Goal: Transaction & Acquisition: Download file/media

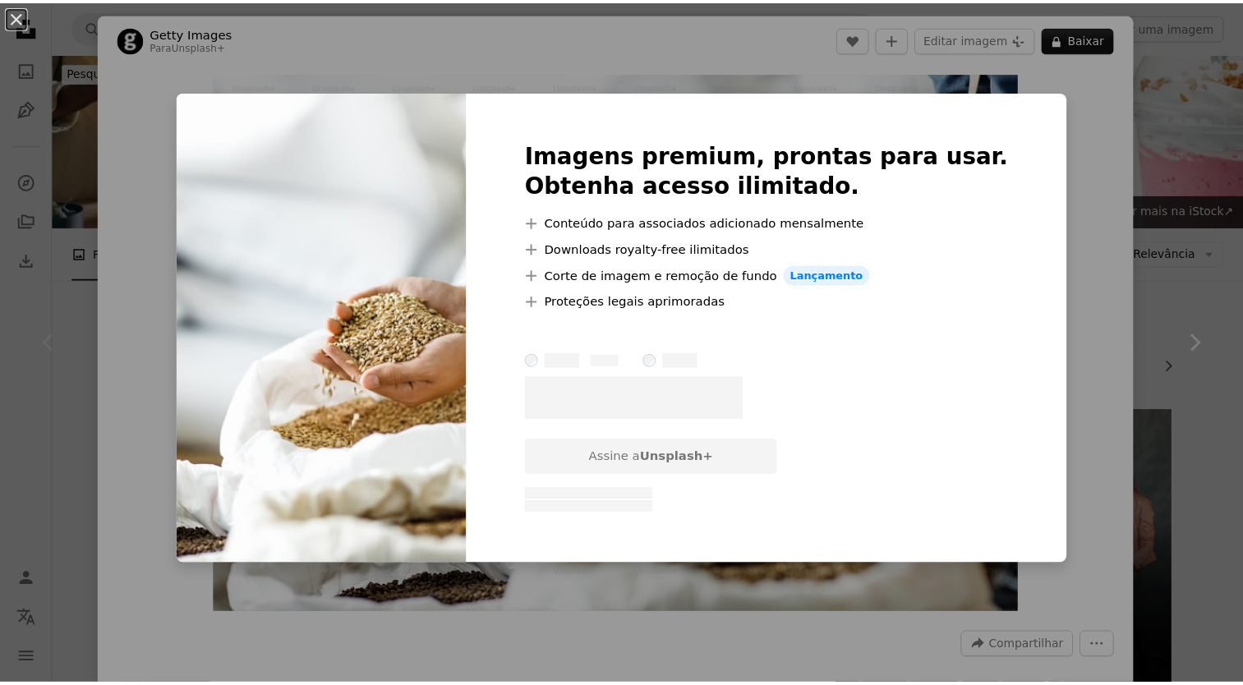
scroll to position [246, 0]
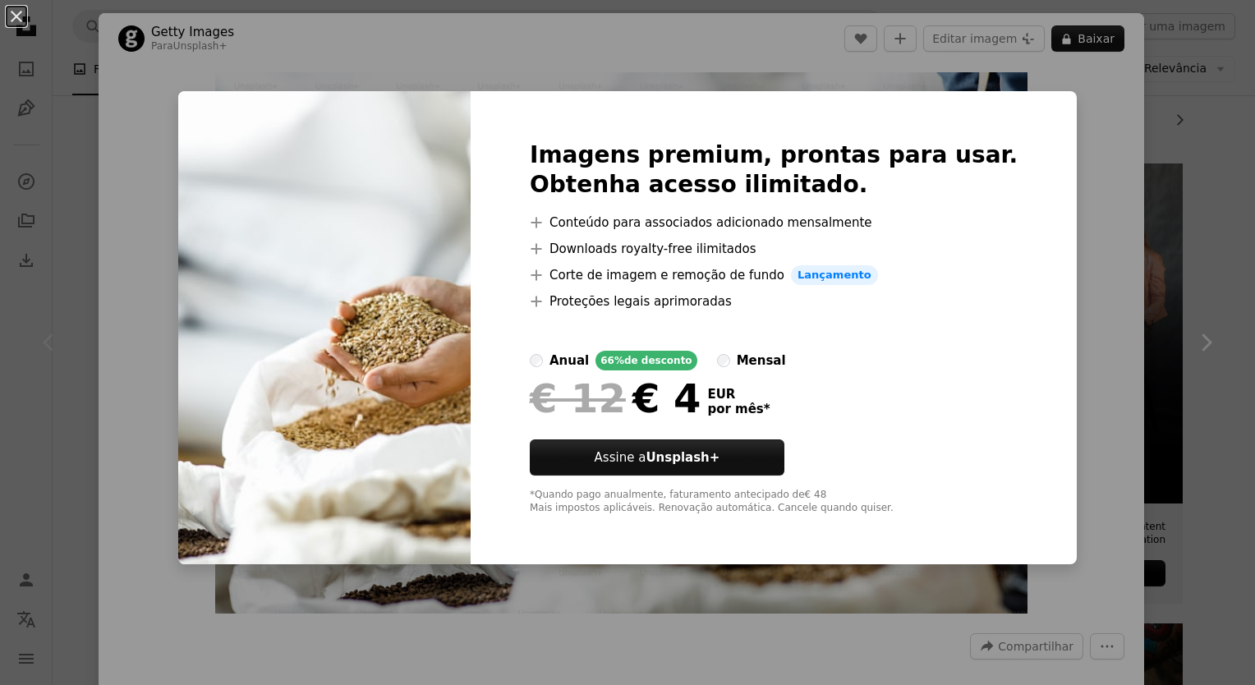
drag, startPoint x: 1098, startPoint y: 193, endPoint x: 1083, endPoint y: 199, distance: 15.9
click at [1098, 194] on div "An X shape Imagens premium, prontas para usar. Obtenha acesso ilimitado. A plus…" at bounding box center [627, 342] width 1255 height 685
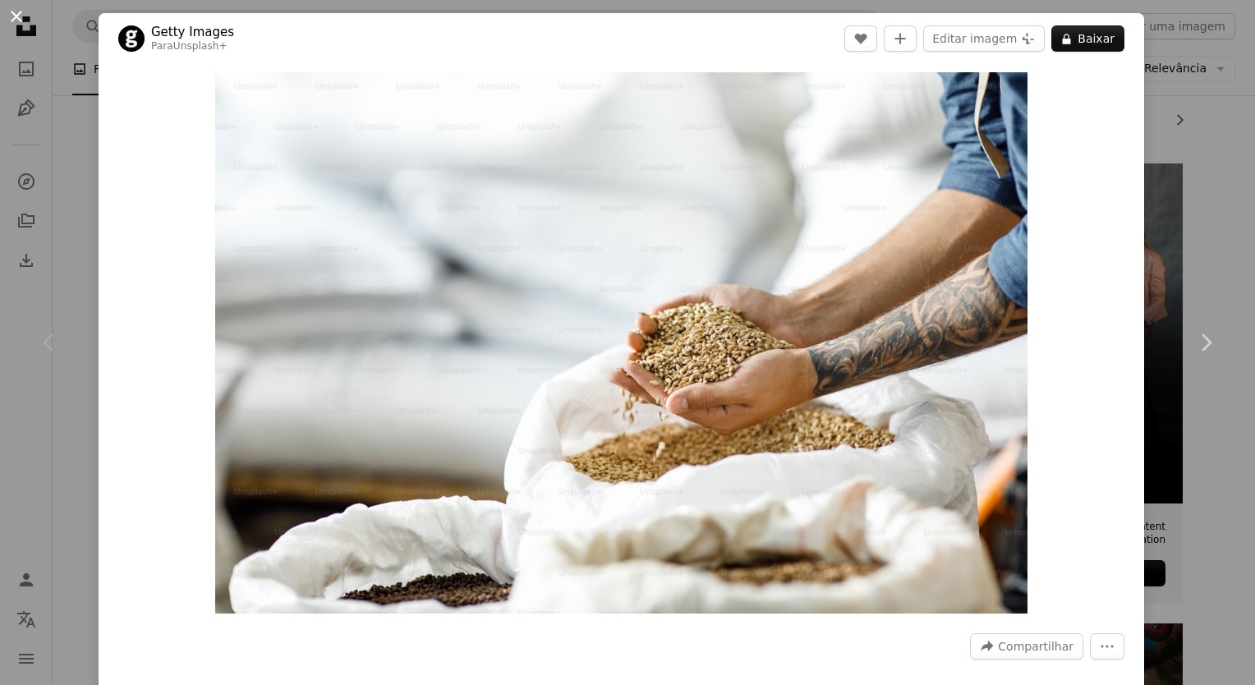
click at [21, 10] on button "An X shape" at bounding box center [17, 17] width 20 height 20
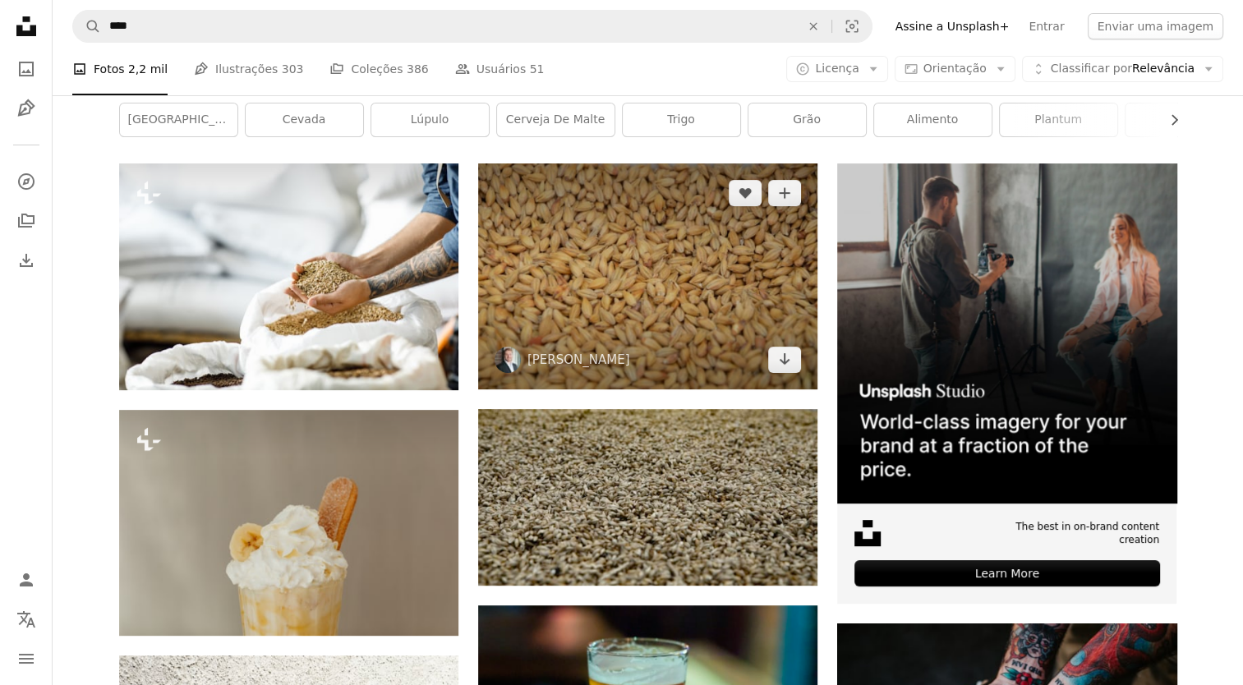
click at [569, 225] on img at bounding box center [647, 275] width 339 height 225
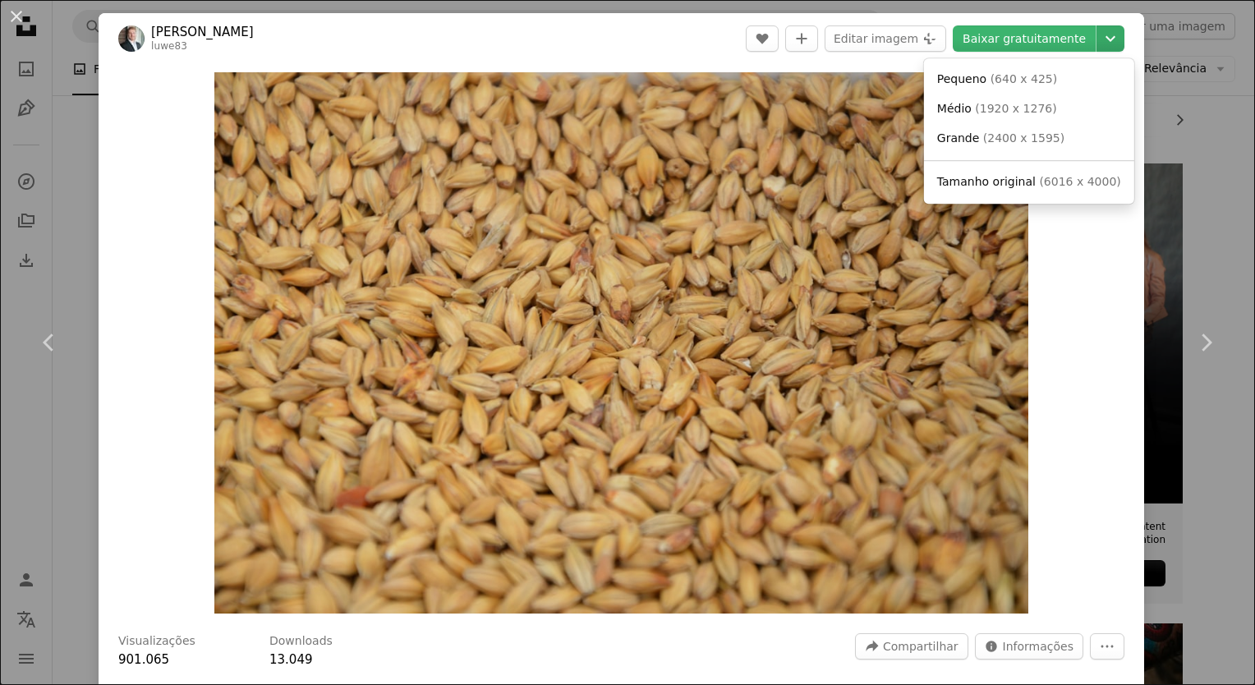
click at [1098, 35] on icon "Chevron down" at bounding box center [1111, 39] width 26 height 20
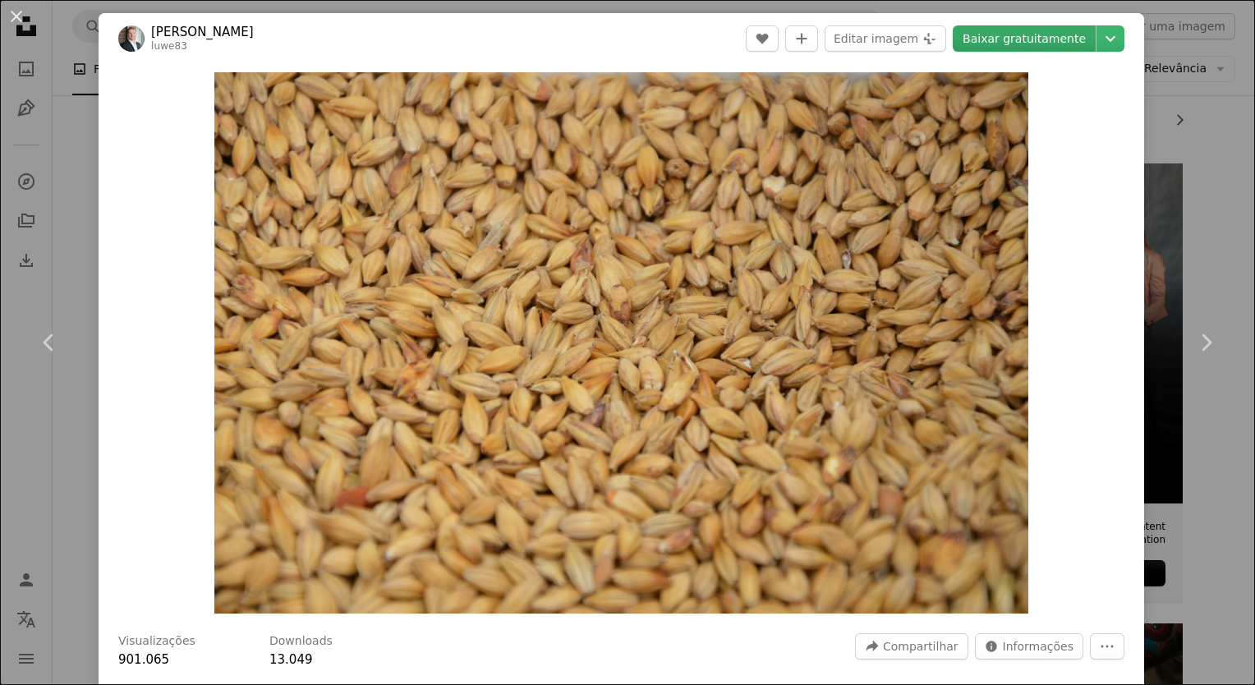
click at [1037, 42] on dialog "An X shape Chevron left Chevron right [PERSON_NAME] luwe83 A heart A plus sign …" at bounding box center [627, 342] width 1255 height 685
click at [1014, 32] on link "Baixar gratuitamente" at bounding box center [1024, 38] width 143 height 26
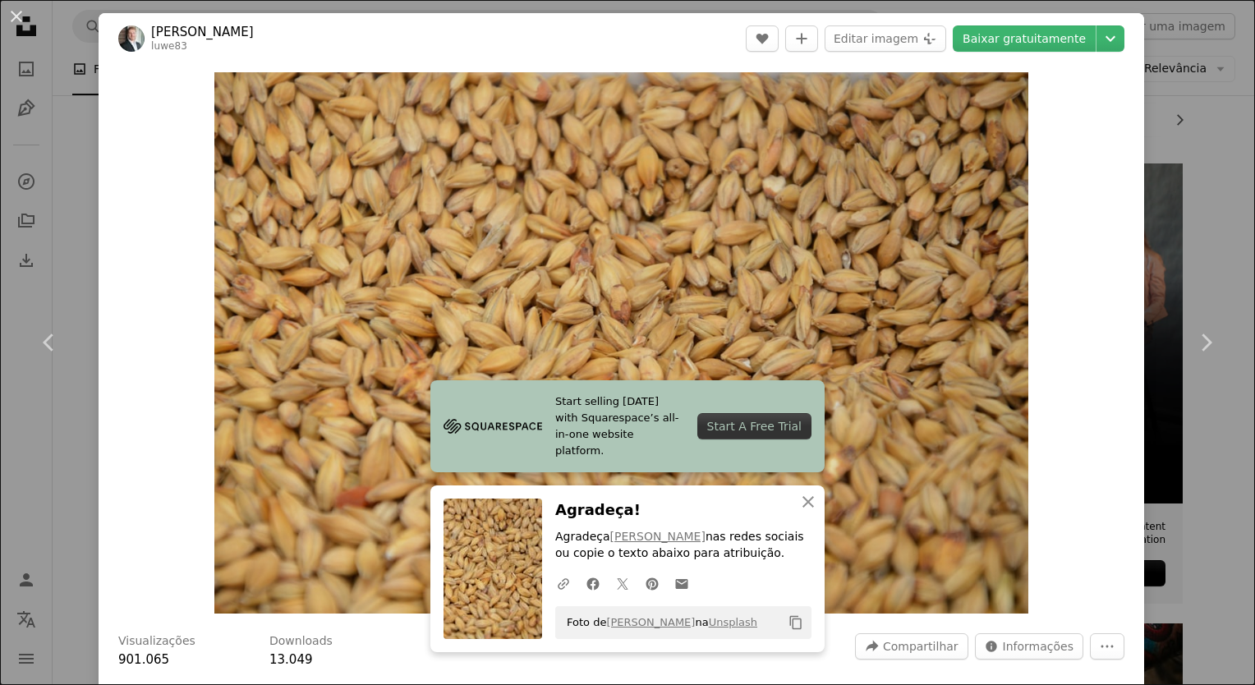
click at [618, 48] on header "[PERSON_NAME] luwe83 A heart A plus sign Editar imagem Plus sign for Unsplash+ …" at bounding box center [622, 38] width 1046 height 51
click at [22, 19] on button "An X shape" at bounding box center [17, 17] width 20 height 20
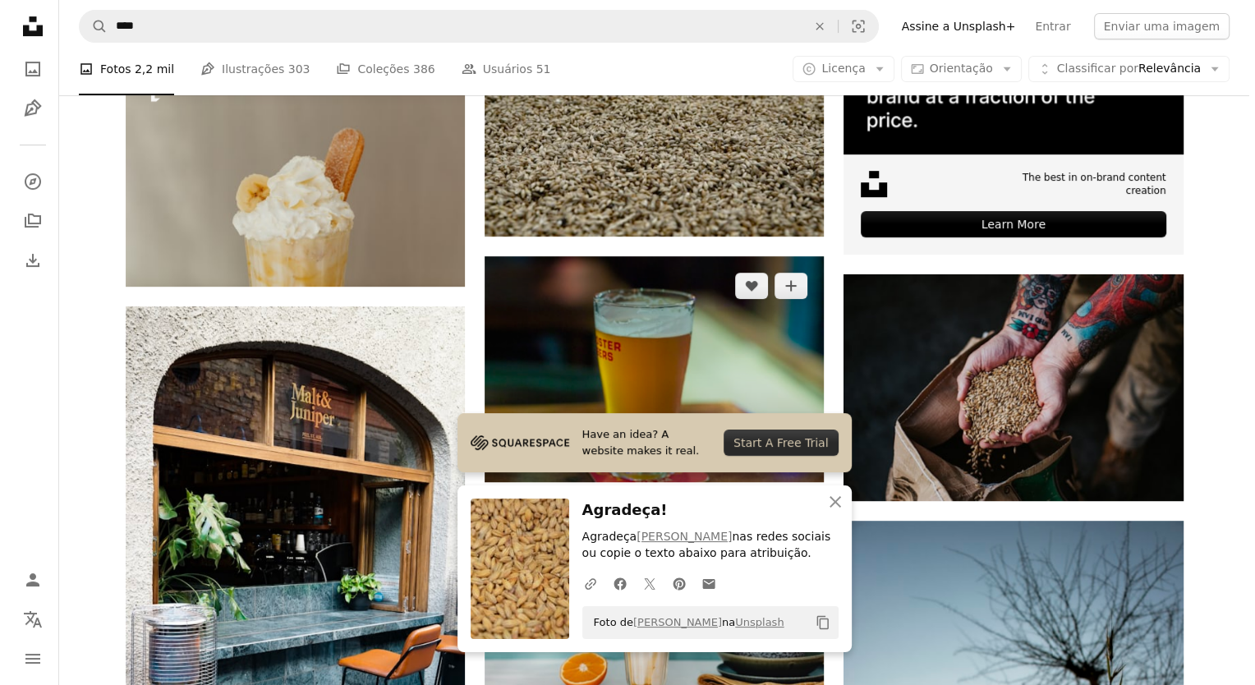
scroll to position [739, 0]
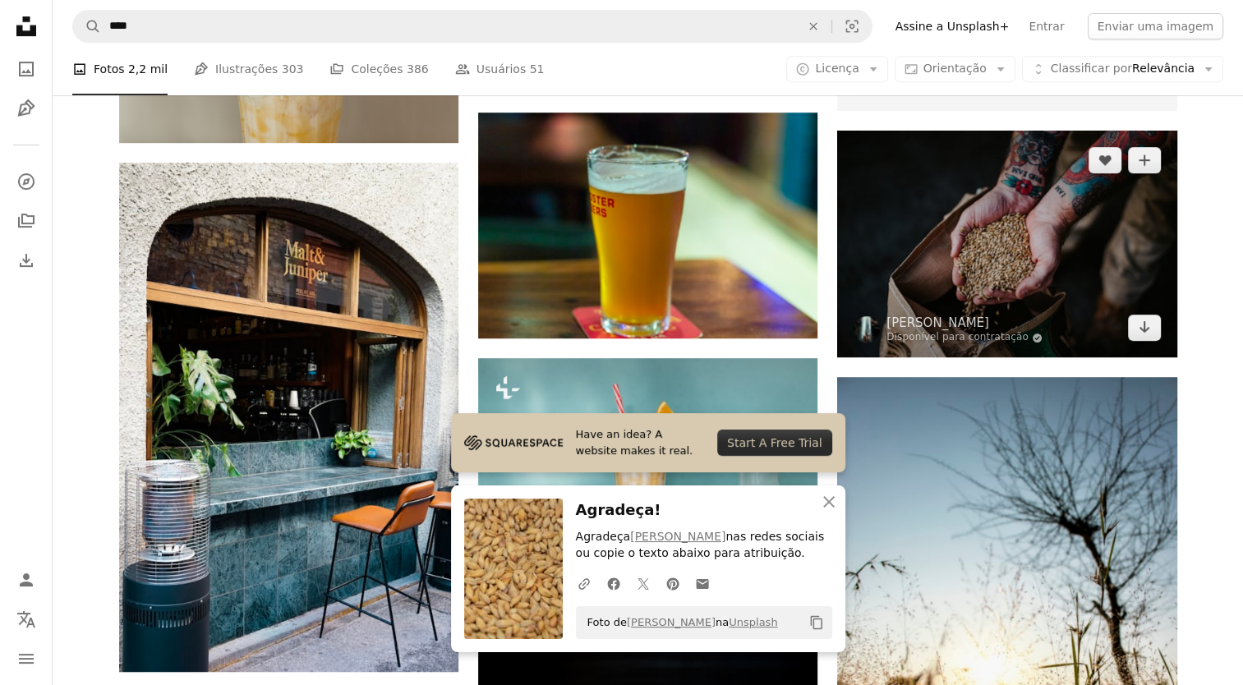
click at [946, 226] on img at bounding box center [1006, 244] width 339 height 227
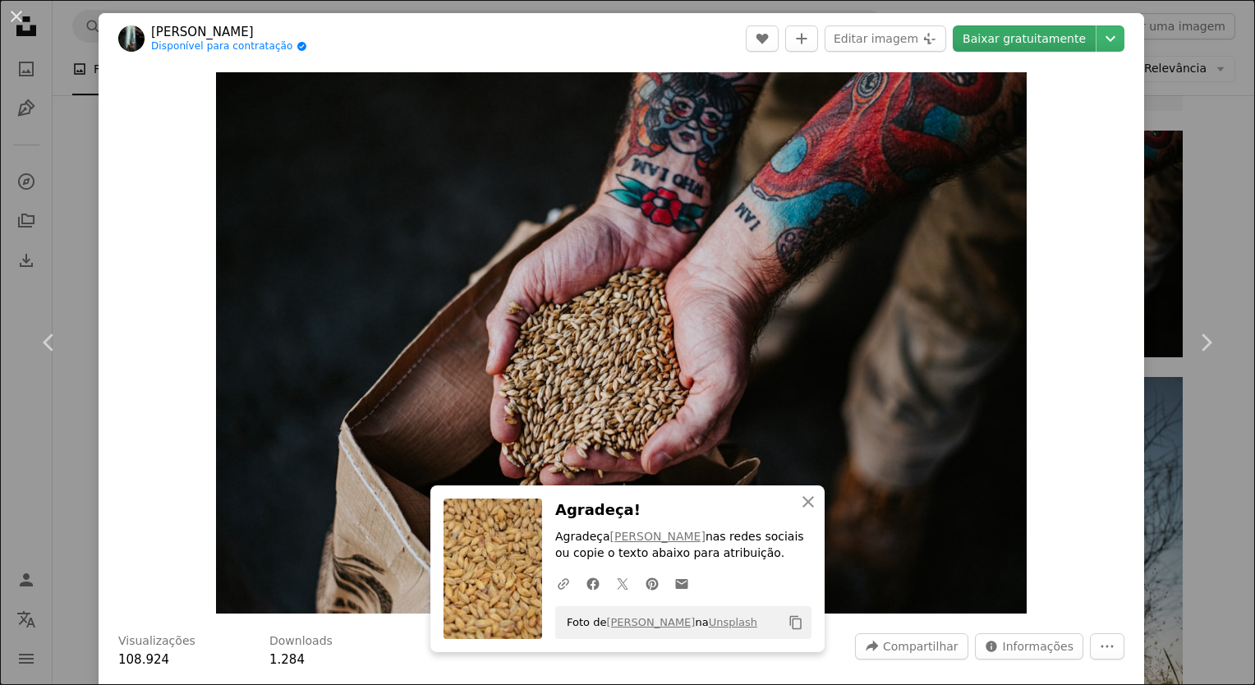
click at [1055, 36] on link "Baixar gratuitamente" at bounding box center [1024, 38] width 143 height 26
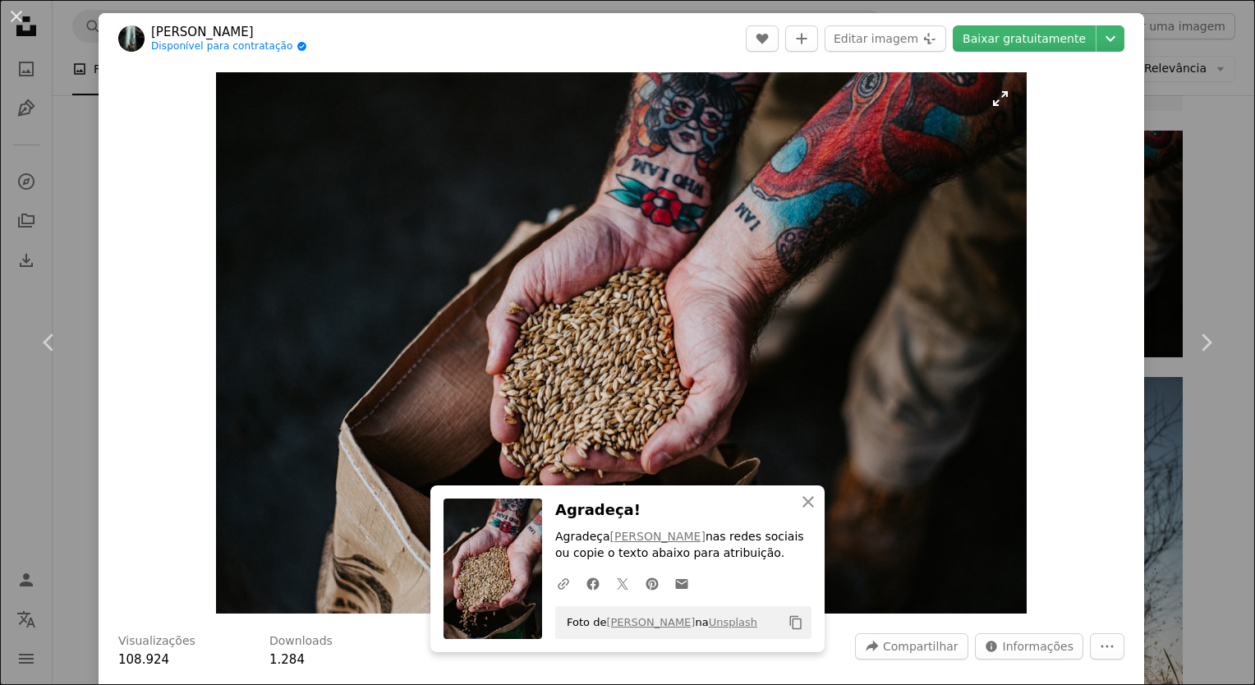
click at [589, 181] on img "Ampliar esta imagem" at bounding box center [621, 342] width 811 height 541
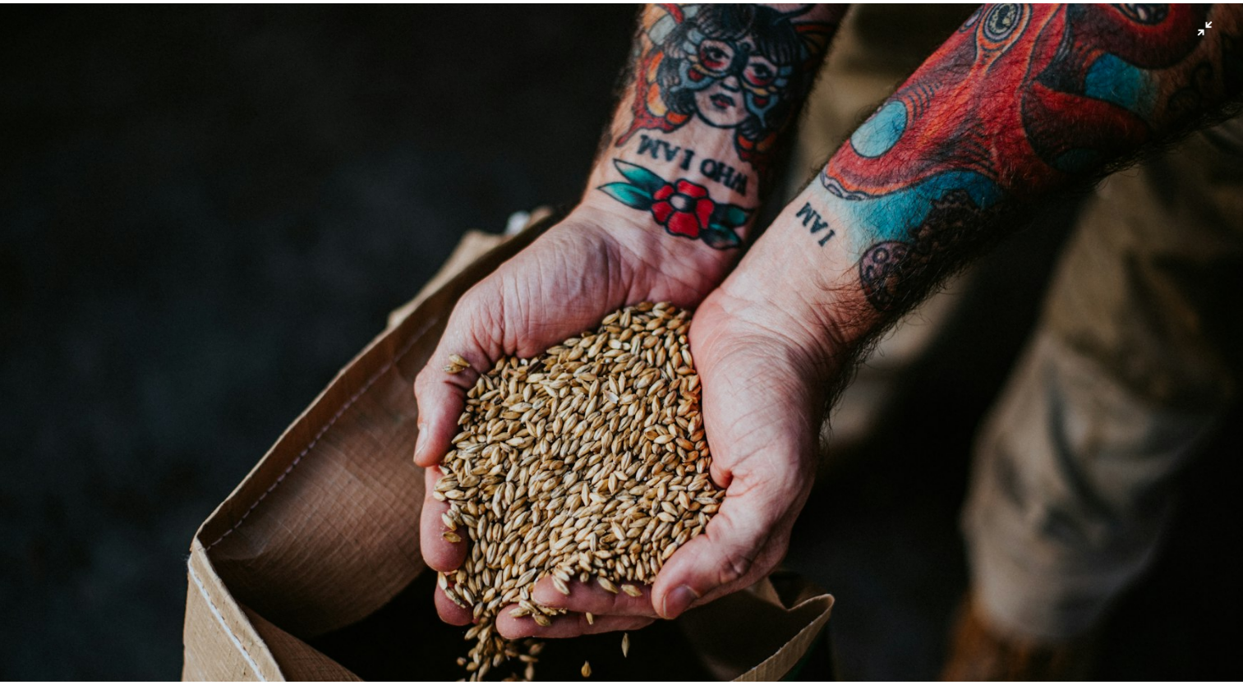
scroll to position [68, 0]
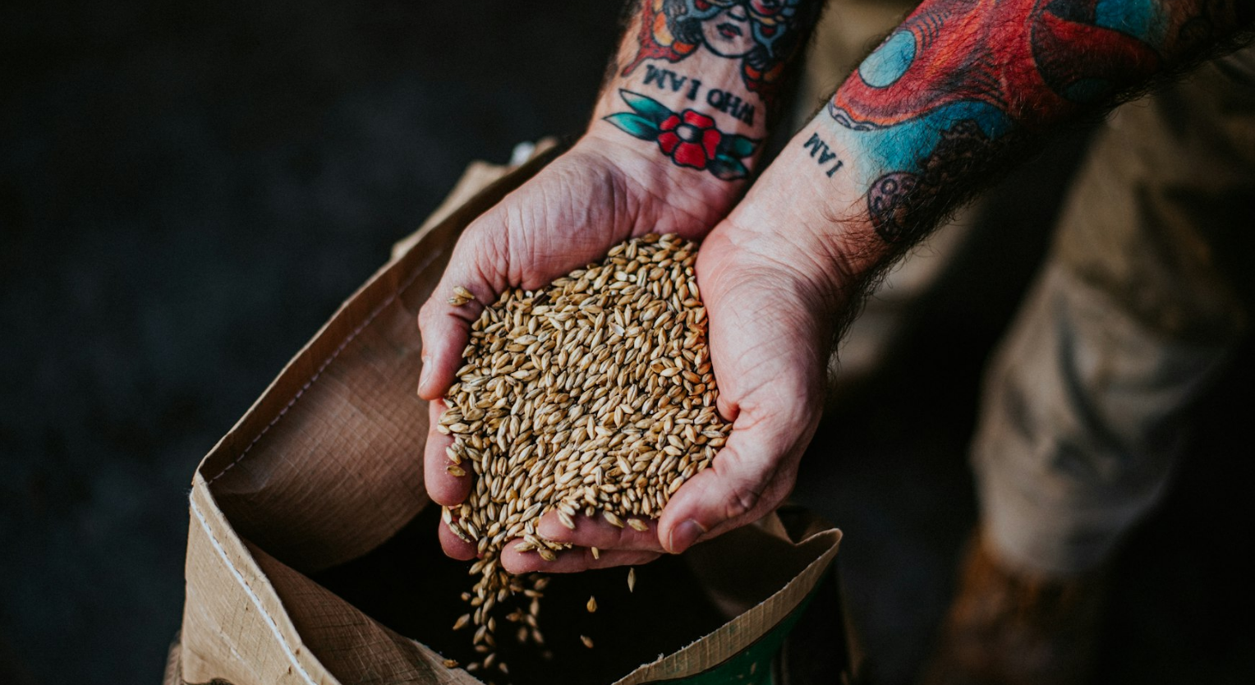
click at [121, 44] on img "Diminuir esta imagem" at bounding box center [627, 350] width 1257 height 839
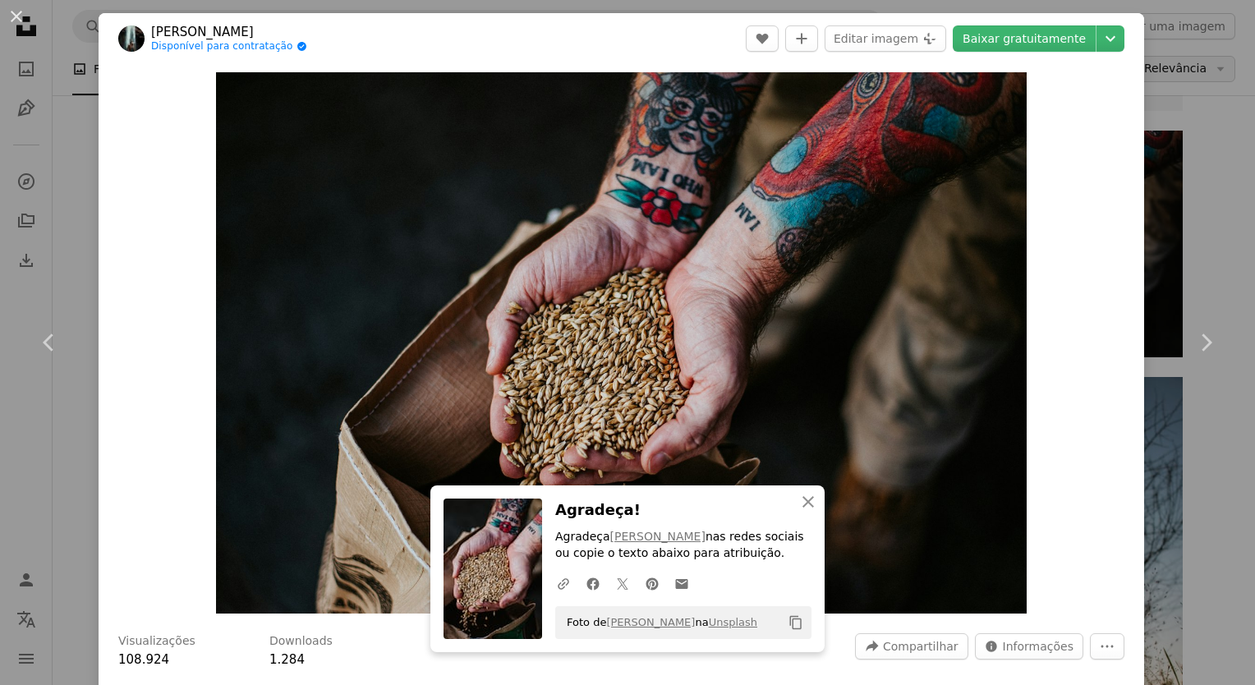
click at [1176, 58] on div "An X shape Chevron left Chevron right An X shape Fechar Agradeça! Agradeça [PER…" at bounding box center [627, 342] width 1255 height 685
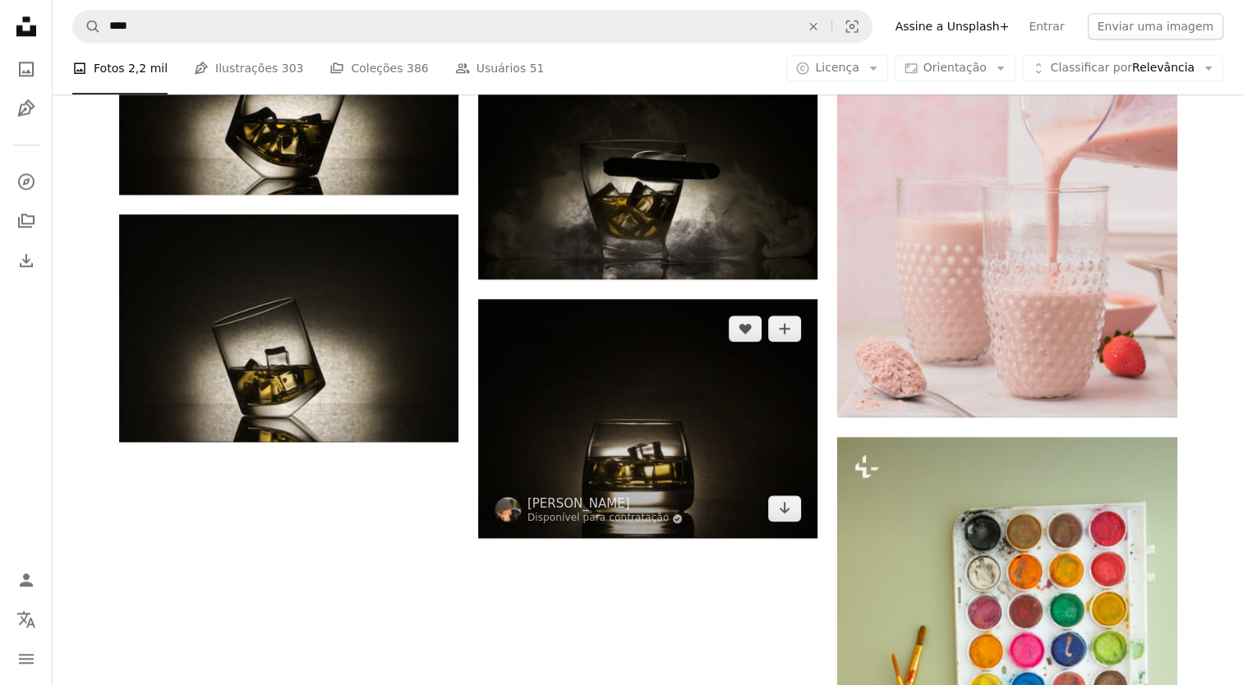
scroll to position [2202, 0]
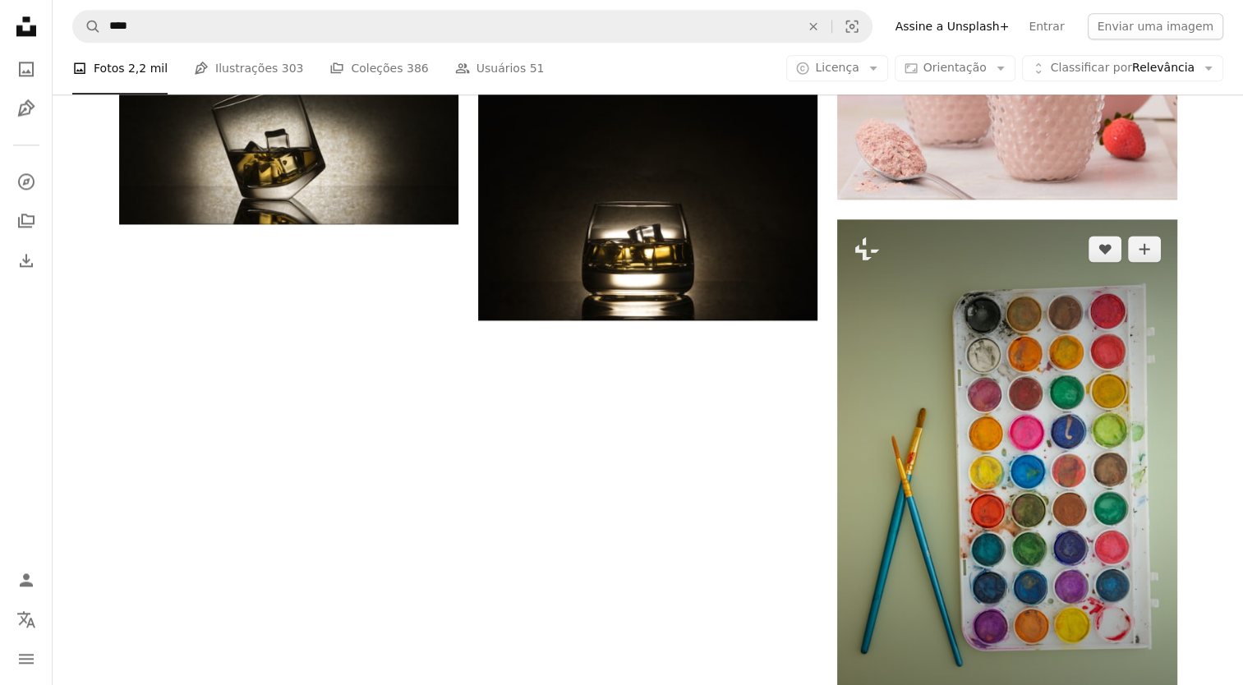
click at [1003, 419] on img at bounding box center [1006, 473] width 339 height 509
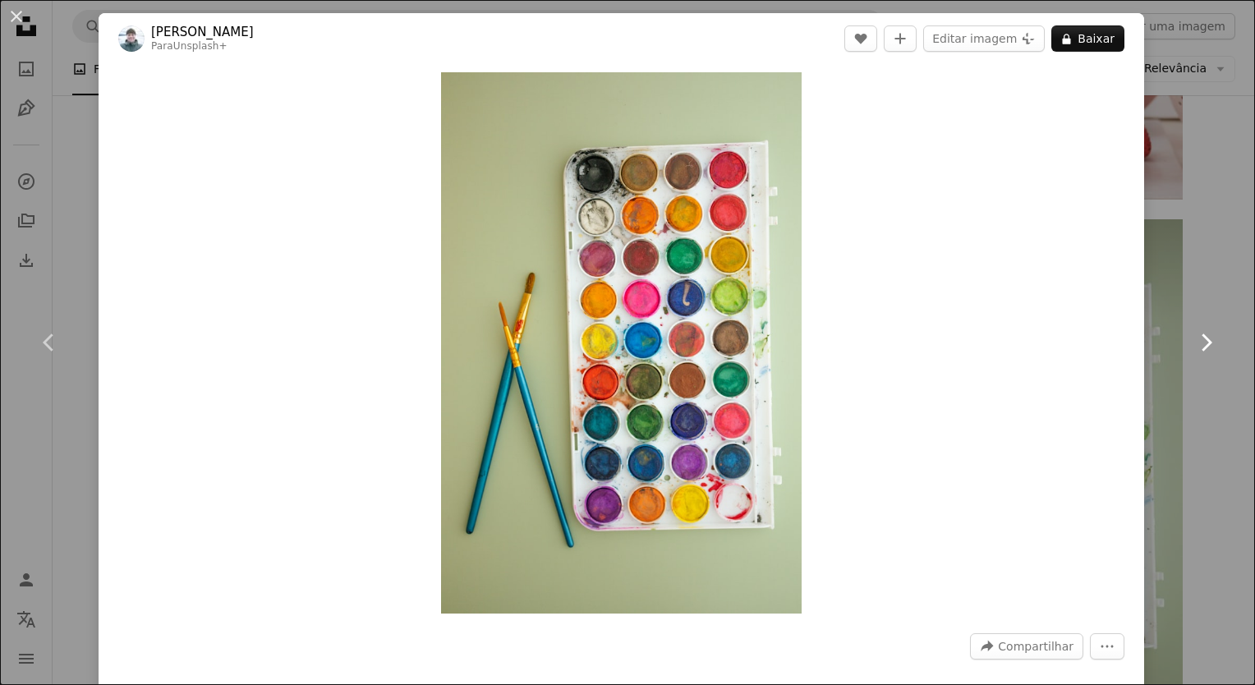
click at [1196, 348] on icon "Chevron right" at bounding box center [1206, 342] width 26 height 26
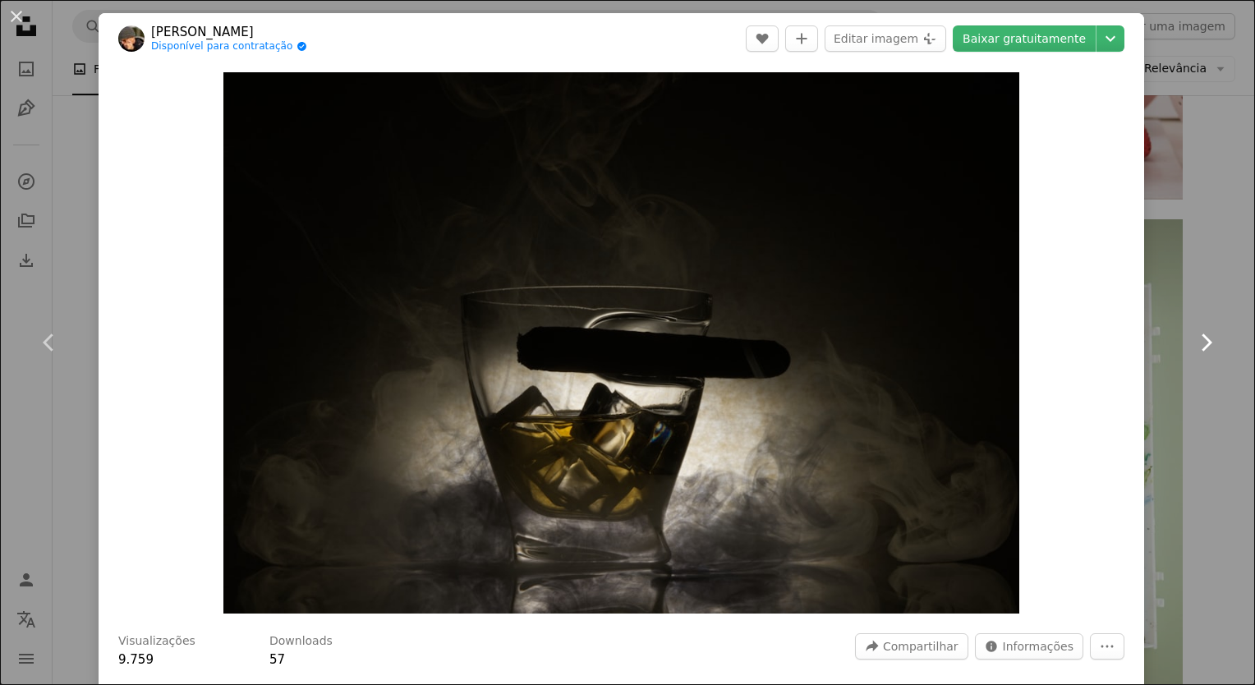
click at [1202, 339] on icon at bounding box center [1207, 342] width 11 height 17
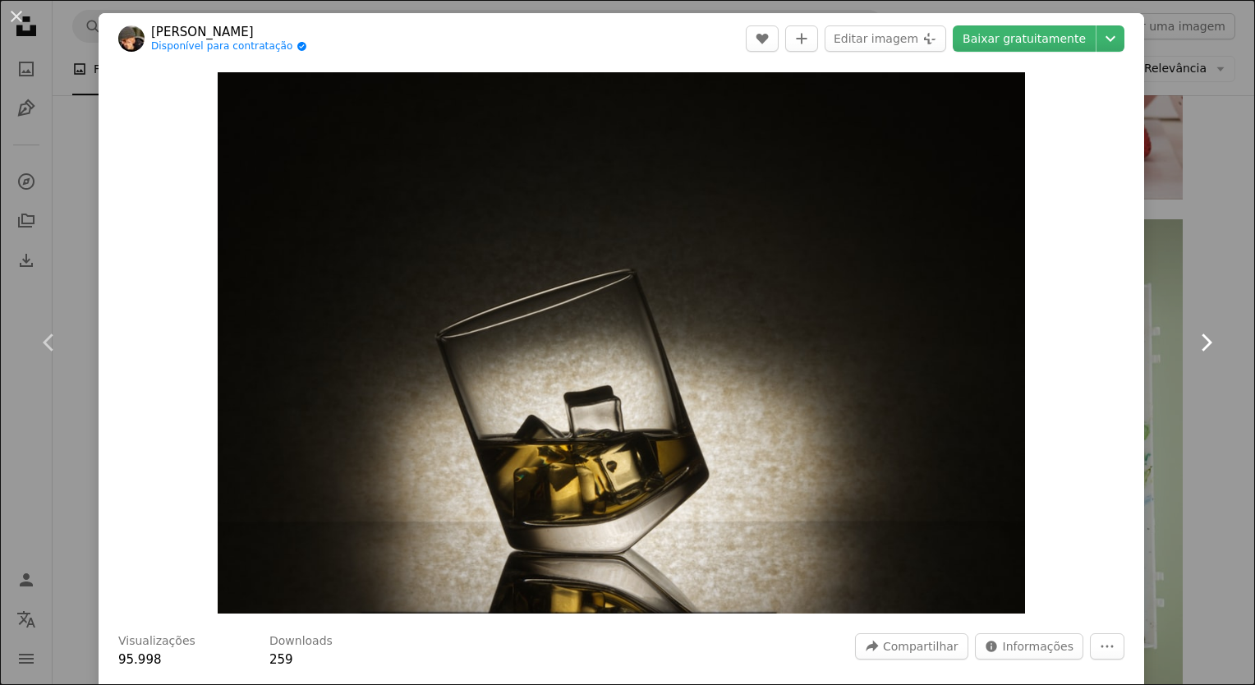
click at [1196, 334] on icon "Chevron right" at bounding box center [1206, 342] width 26 height 26
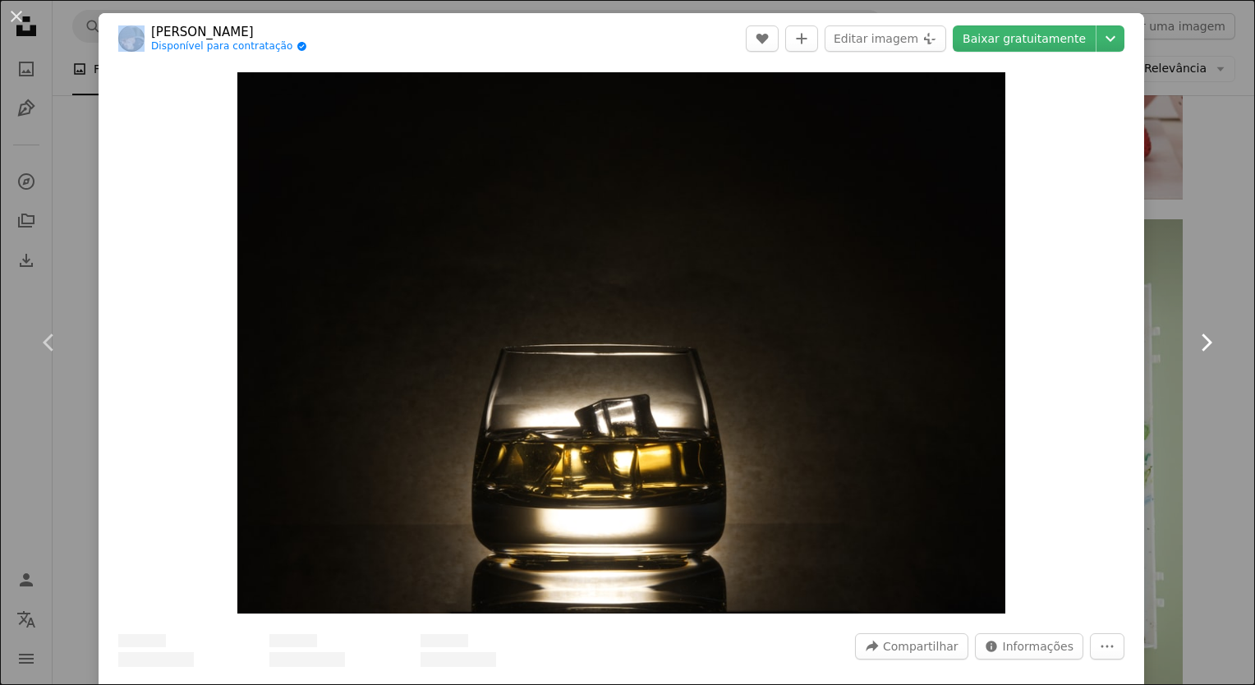
click at [1196, 334] on icon "Chevron right" at bounding box center [1206, 342] width 26 height 26
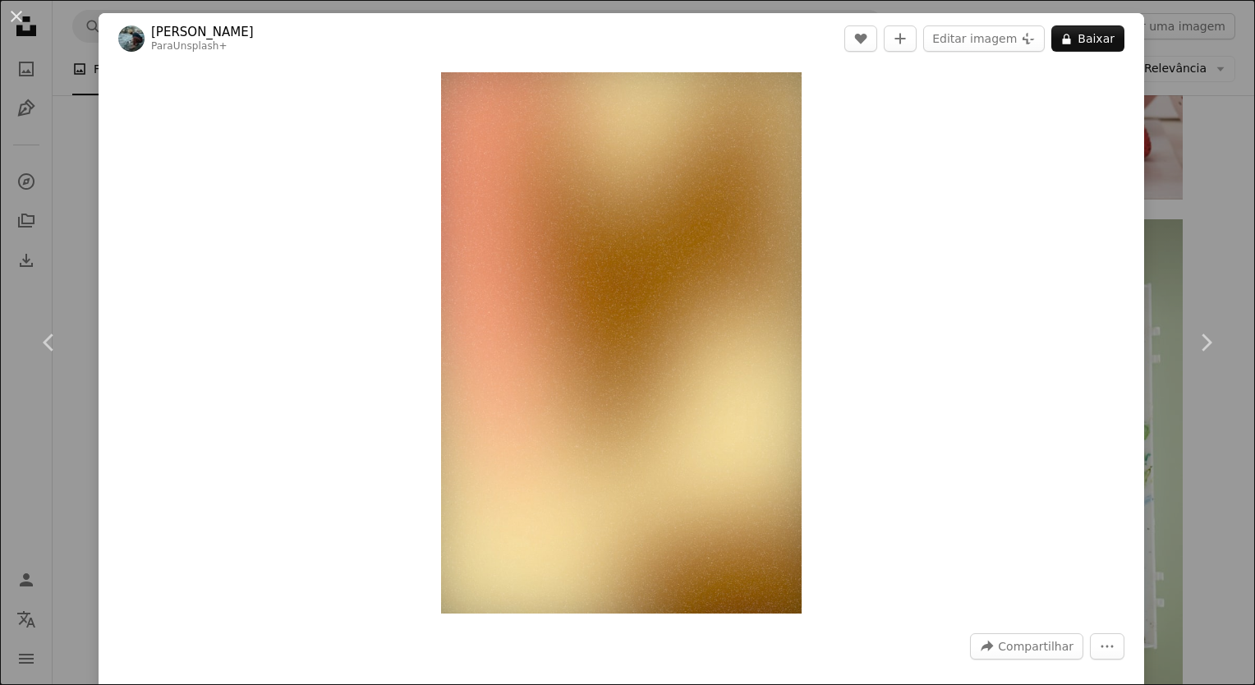
click at [1159, 90] on div "An X shape Chevron left Chevron right [PERSON_NAME] Para Unsplash+ A heart A pl…" at bounding box center [627, 342] width 1255 height 685
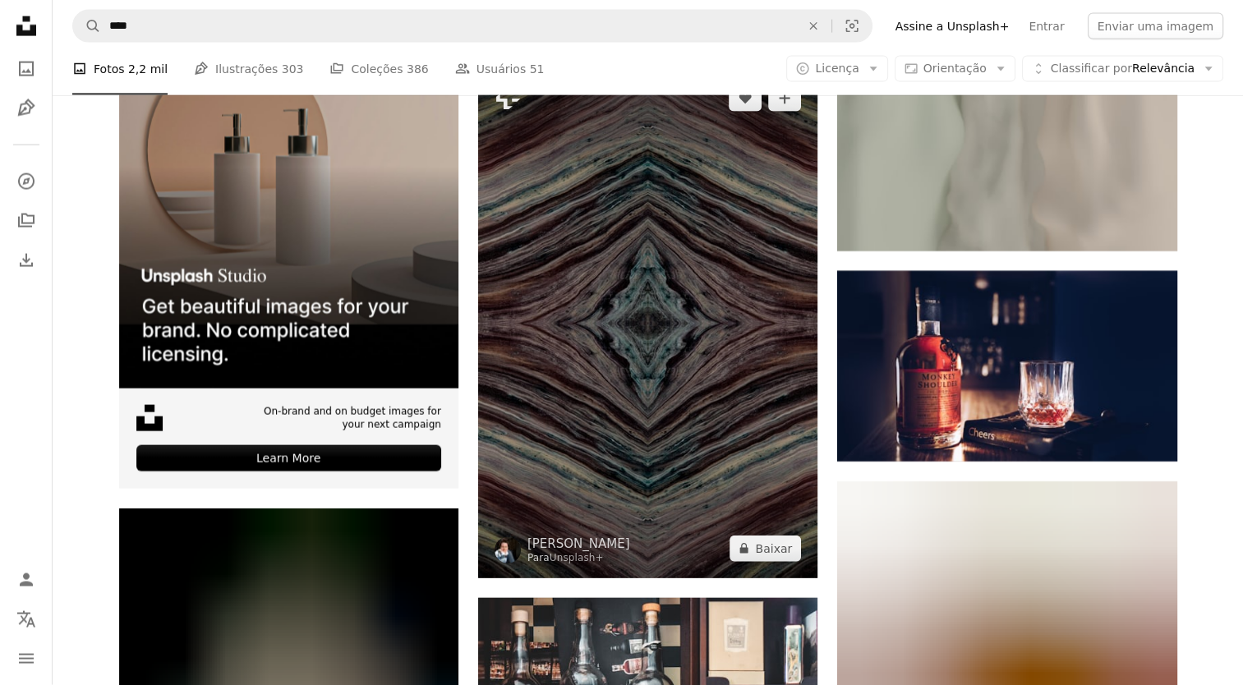
scroll to position [3933, 0]
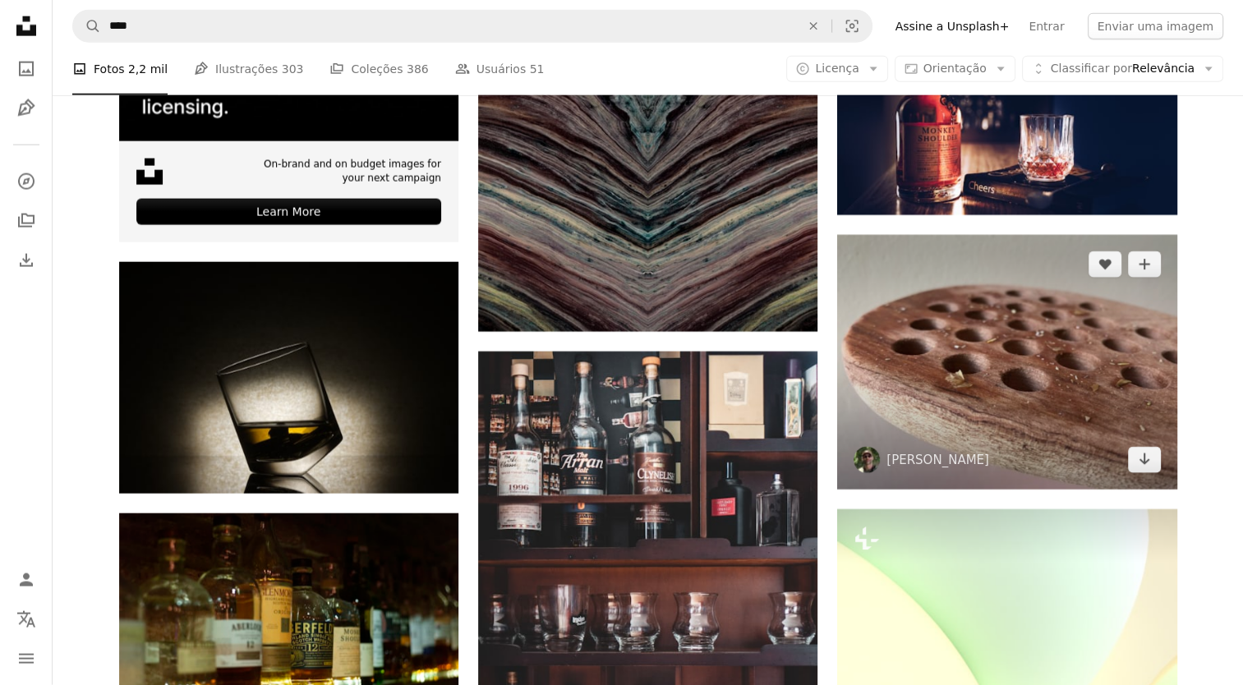
click at [943, 347] on img at bounding box center [1006, 362] width 339 height 255
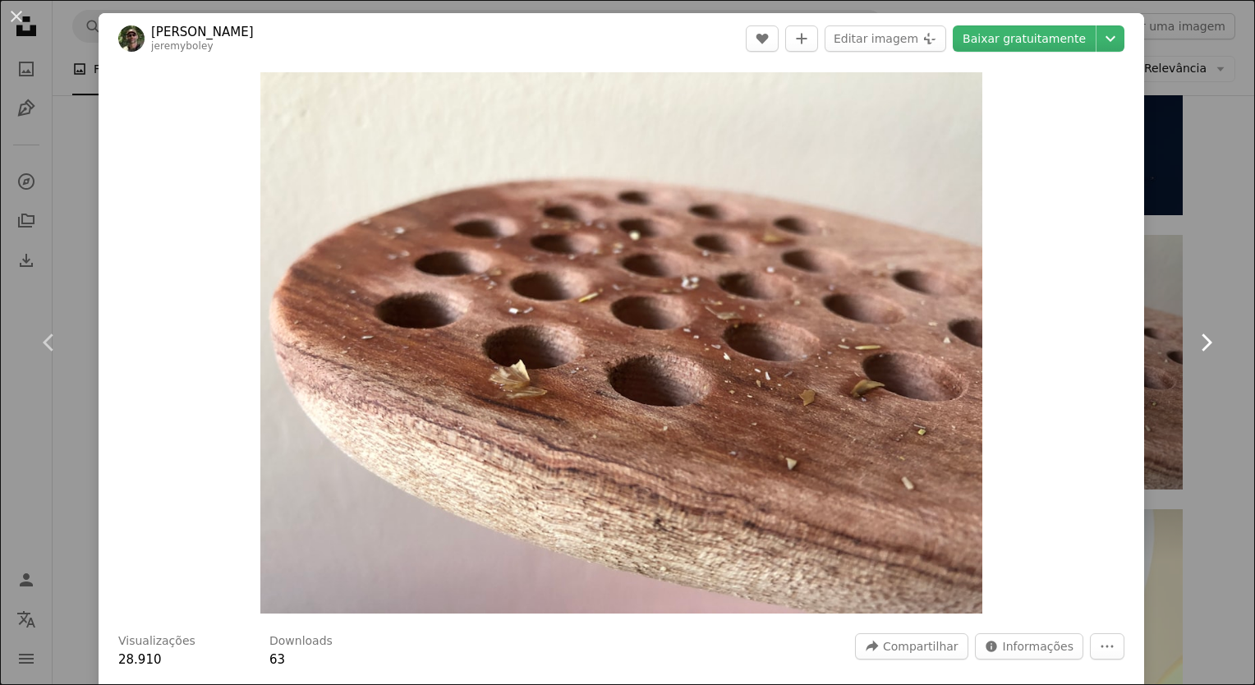
click at [1193, 340] on icon "Chevron right" at bounding box center [1206, 342] width 26 height 26
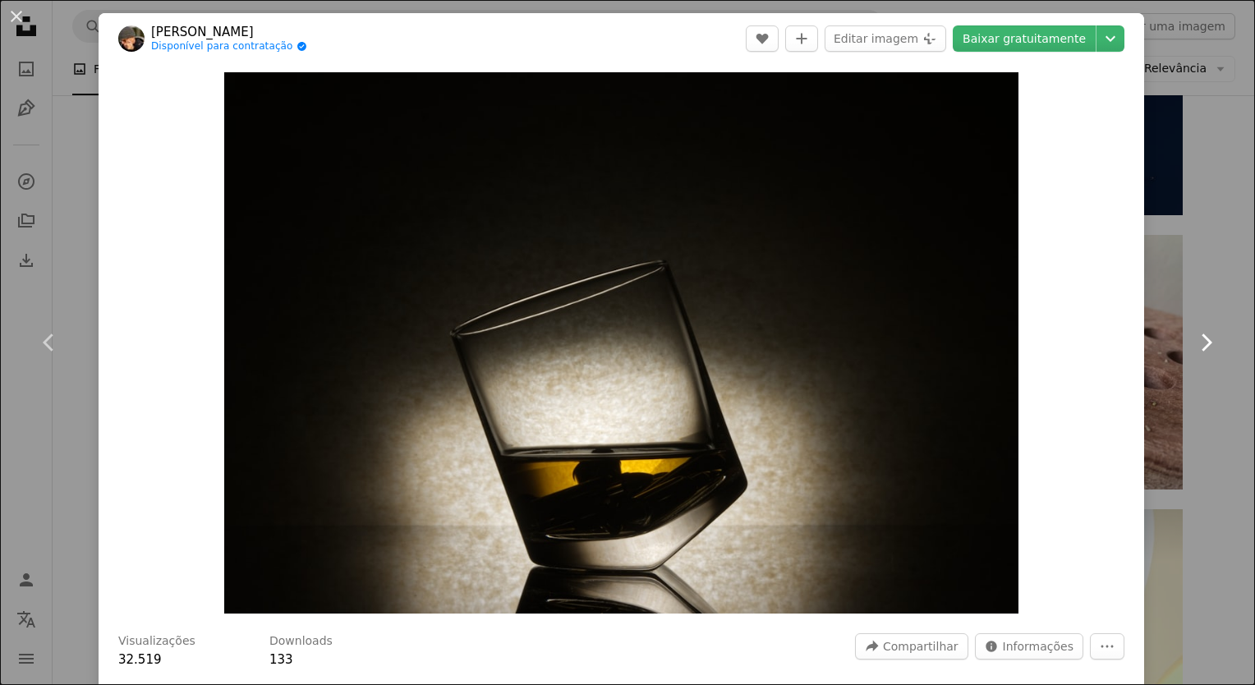
click at [1193, 340] on icon "Chevron right" at bounding box center [1206, 342] width 26 height 26
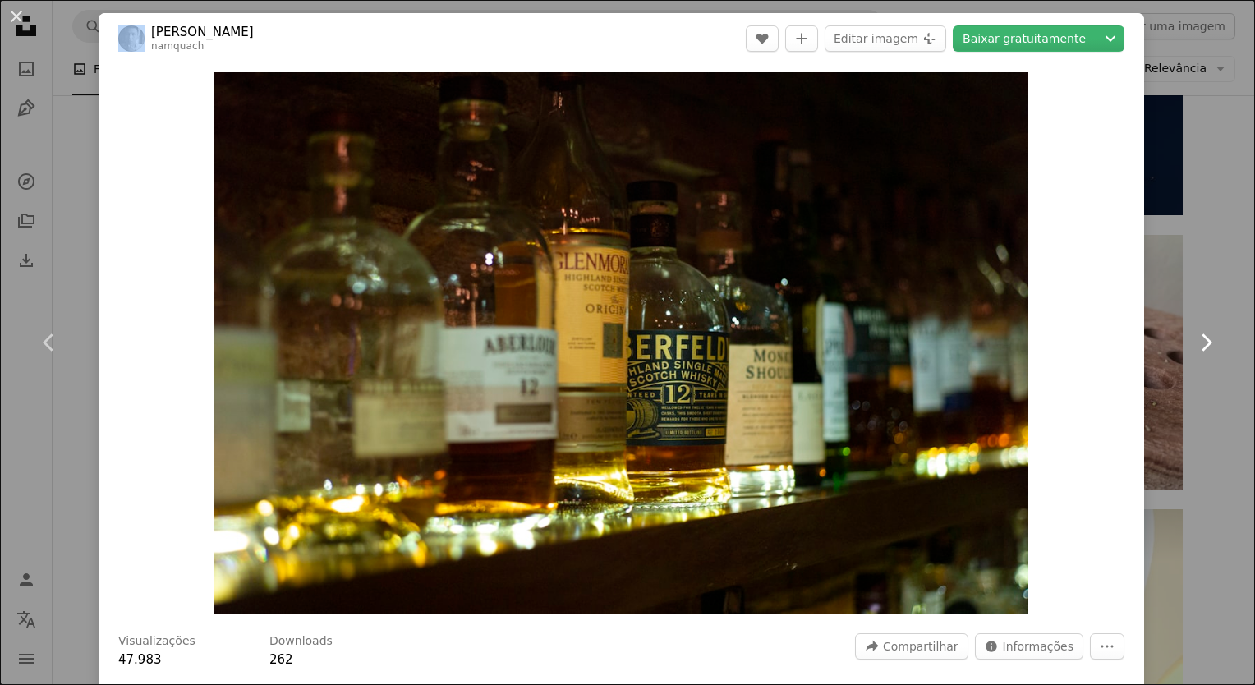
click at [1193, 343] on icon "Chevron right" at bounding box center [1206, 342] width 26 height 26
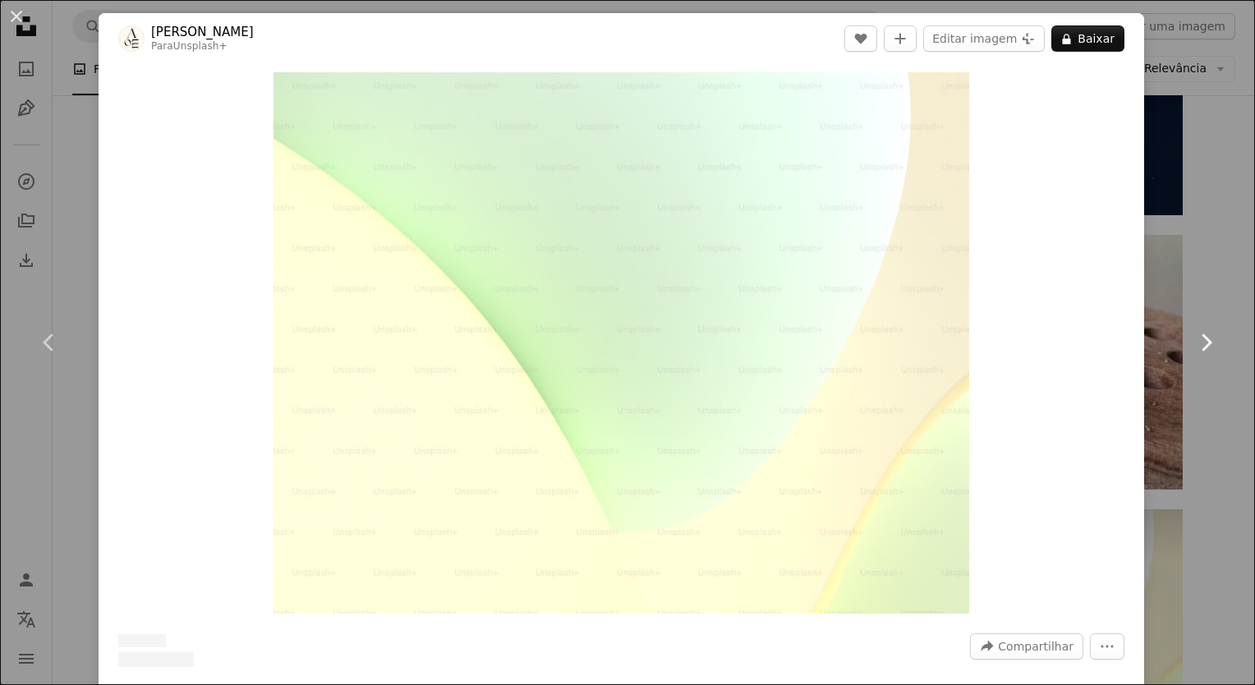
click at [1193, 343] on icon "Chevron right" at bounding box center [1206, 342] width 26 height 26
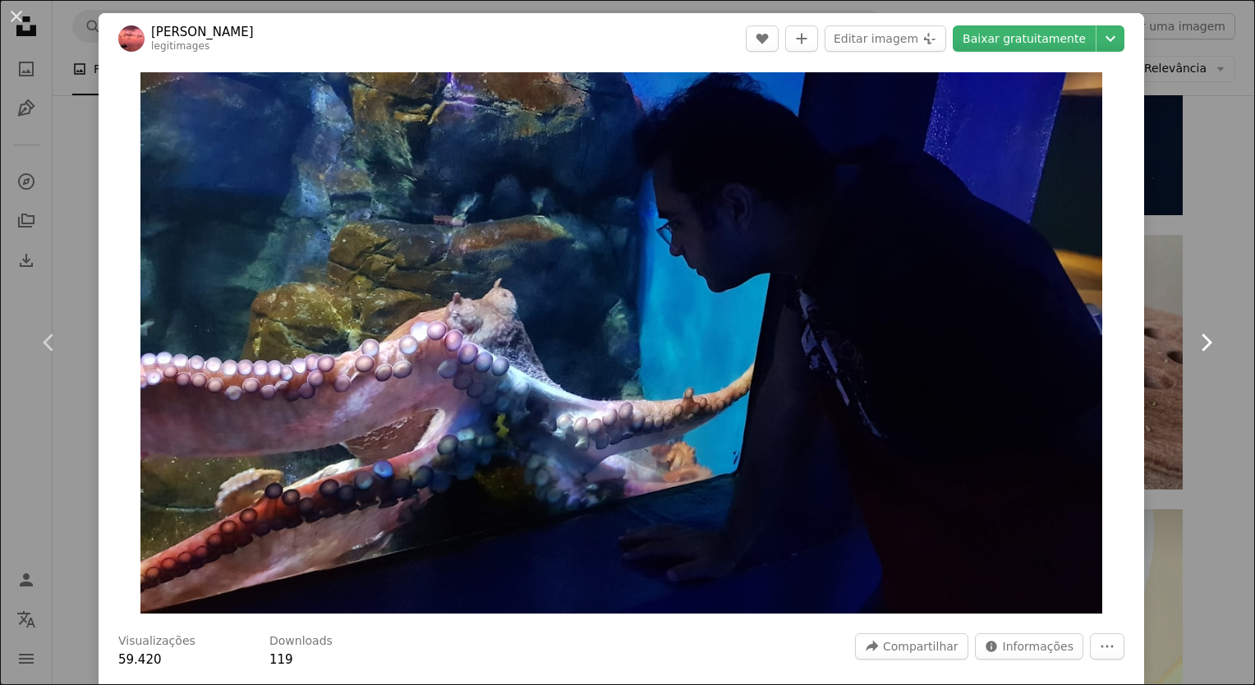
click at [1193, 333] on icon "Chevron right" at bounding box center [1206, 342] width 26 height 26
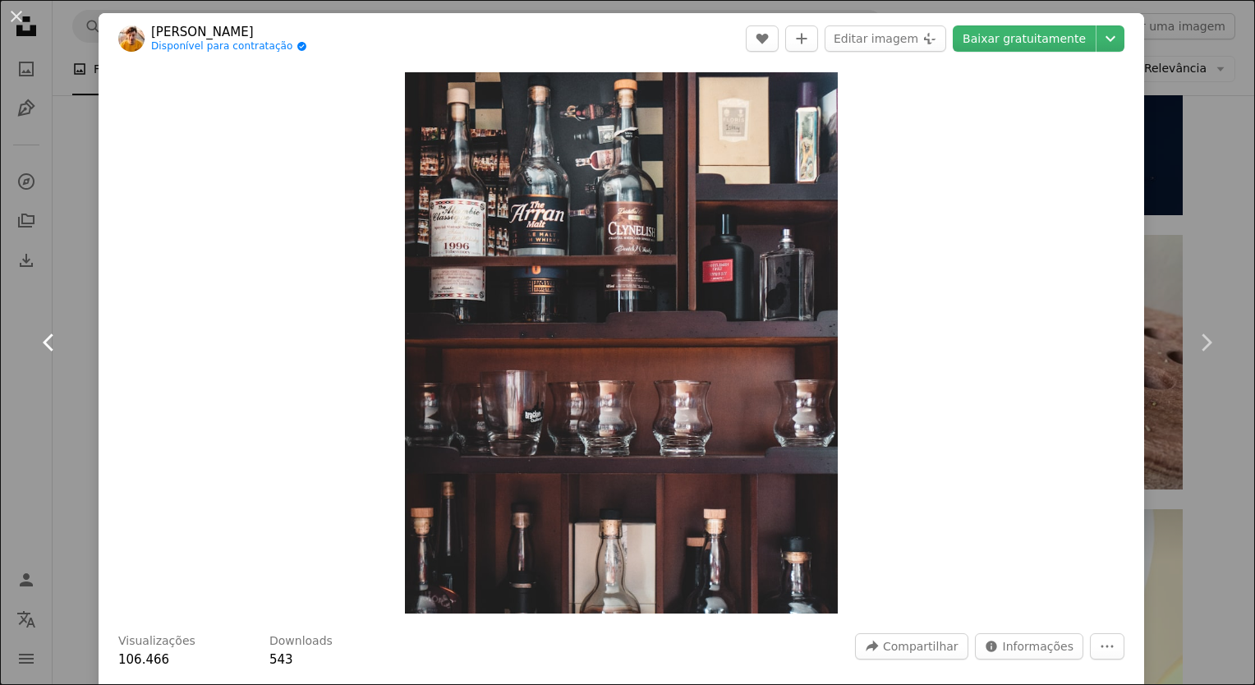
click at [50, 318] on link "Chevron left" at bounding box center [49, 343] width 99 height 158
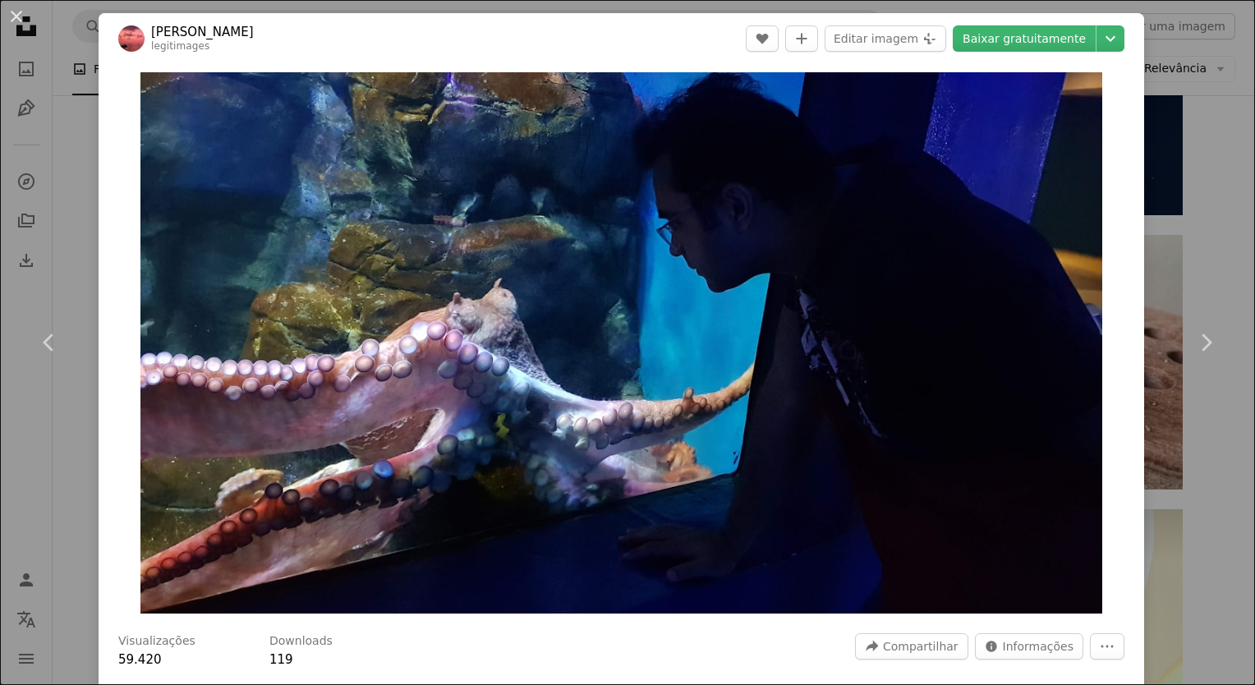
click at [1190, 136] on div "An X shape Chevron left Chevron right [PERSON_NAME] legitimages A heart A plus …" at bounding box center [627, 342] width 1255 height 685
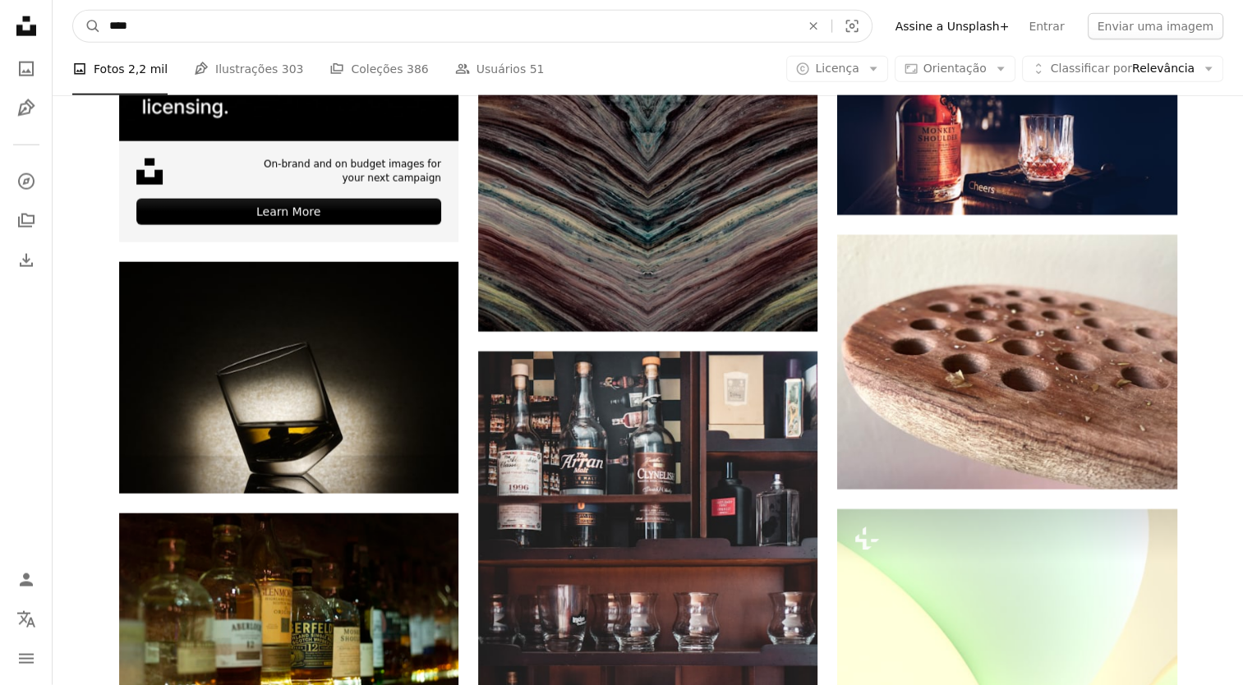
click at [476, 25] on input "****" at bounding box center [448, 26] width 694 height 31
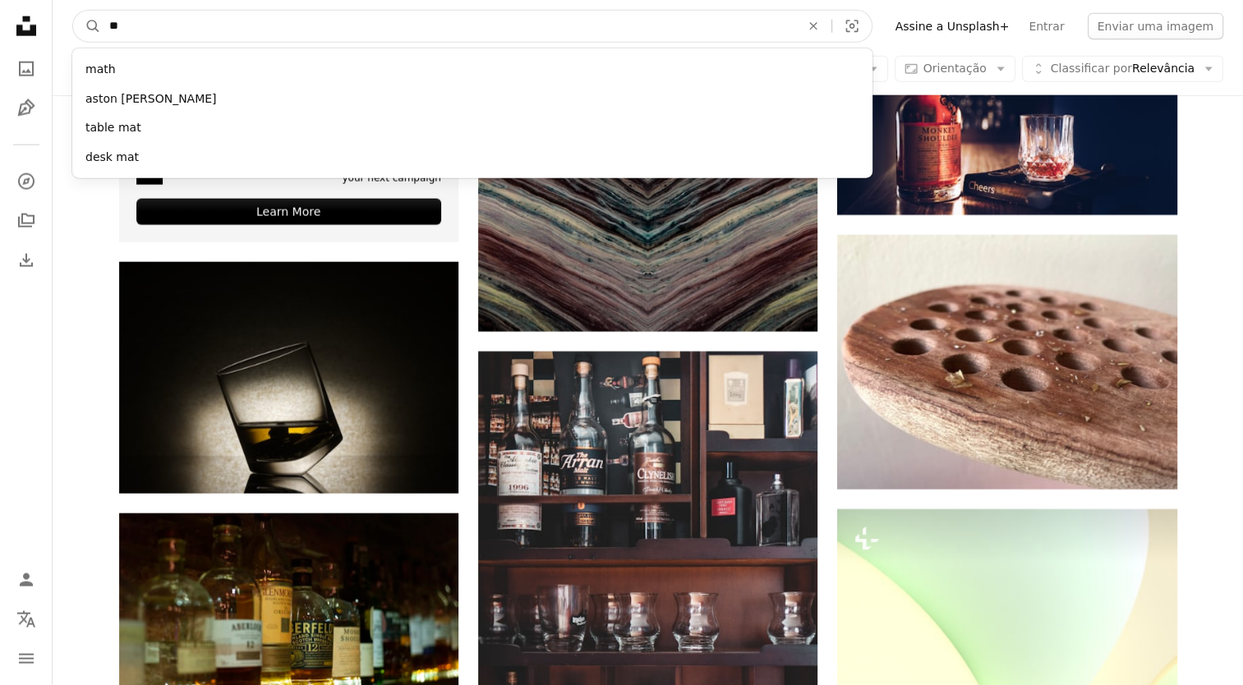
type input "*"
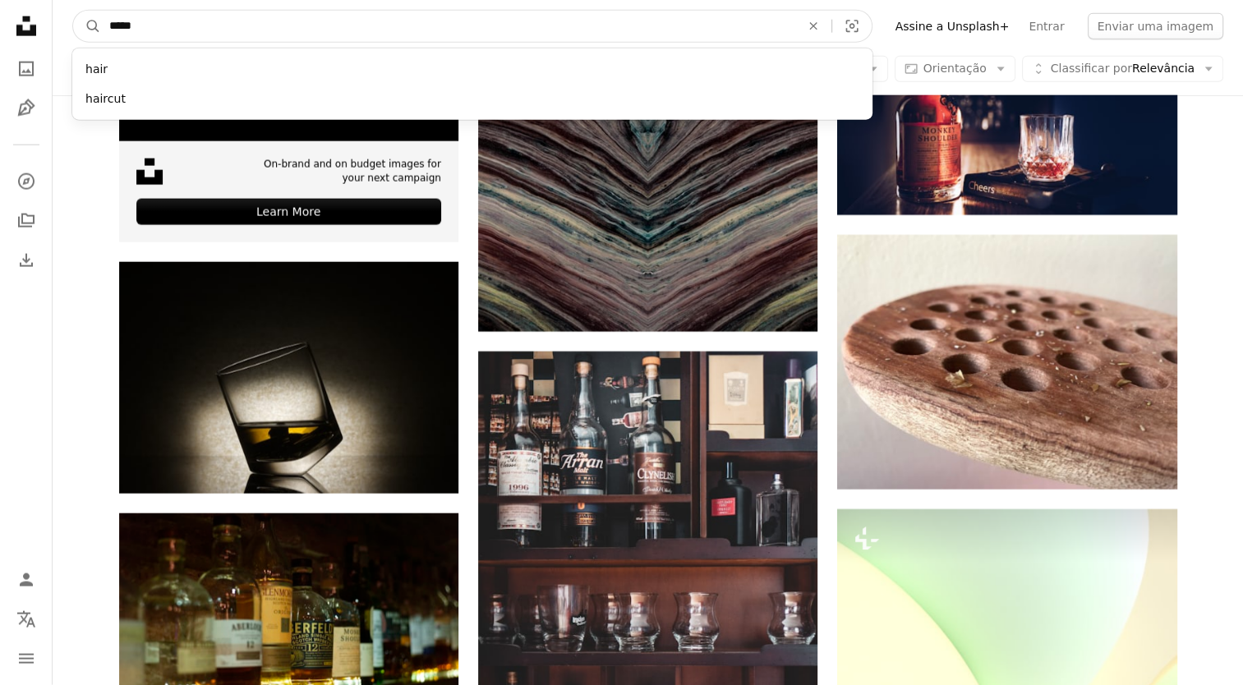
type input "******"
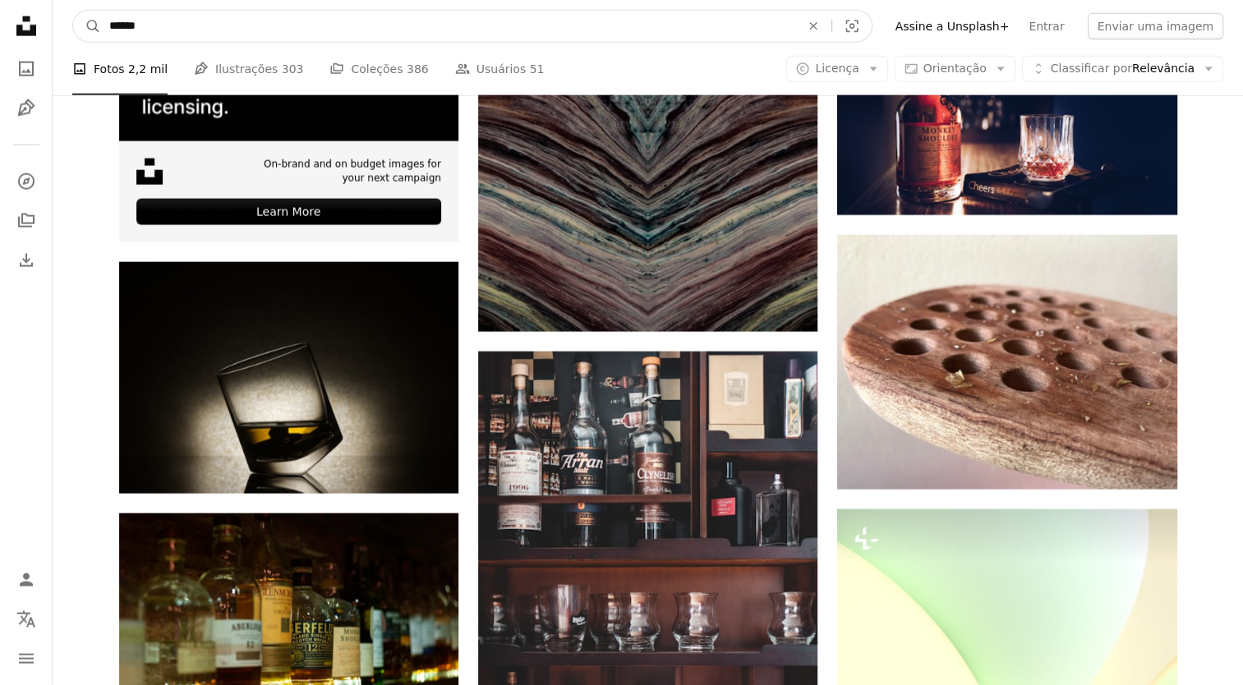
click button "A magnifying glass" at bounding box center [87, 26] width 28 height 31
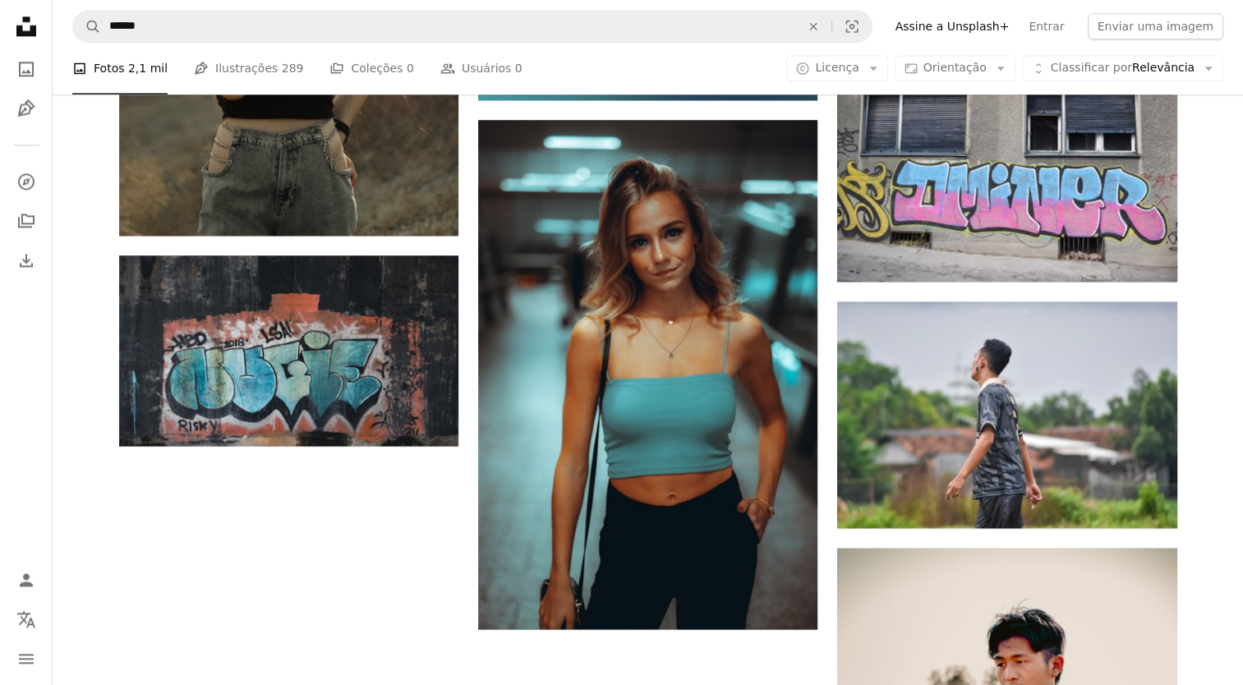
scroll to position [1880, 0]
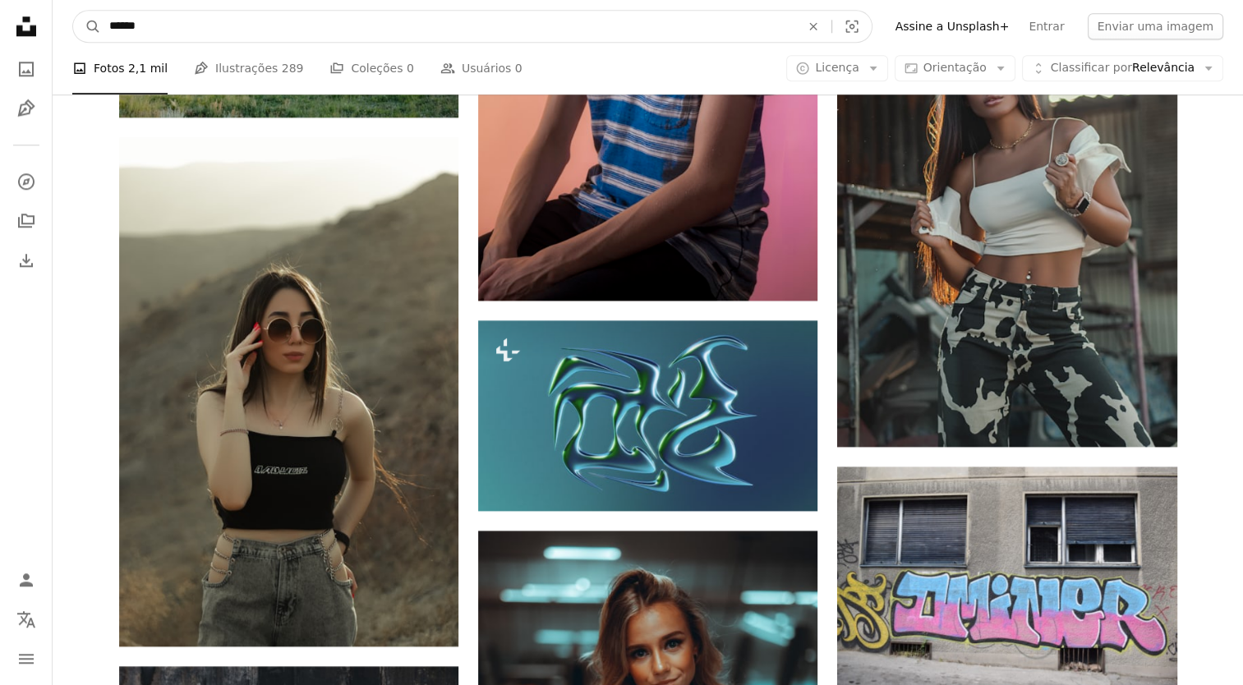
click at [441, 18] on input "******" at bounding box center [448, 26] width 694 height 31
type input "**********"
click button "A magnifying glass" at bounding box center [87, 26] width 28 height 31
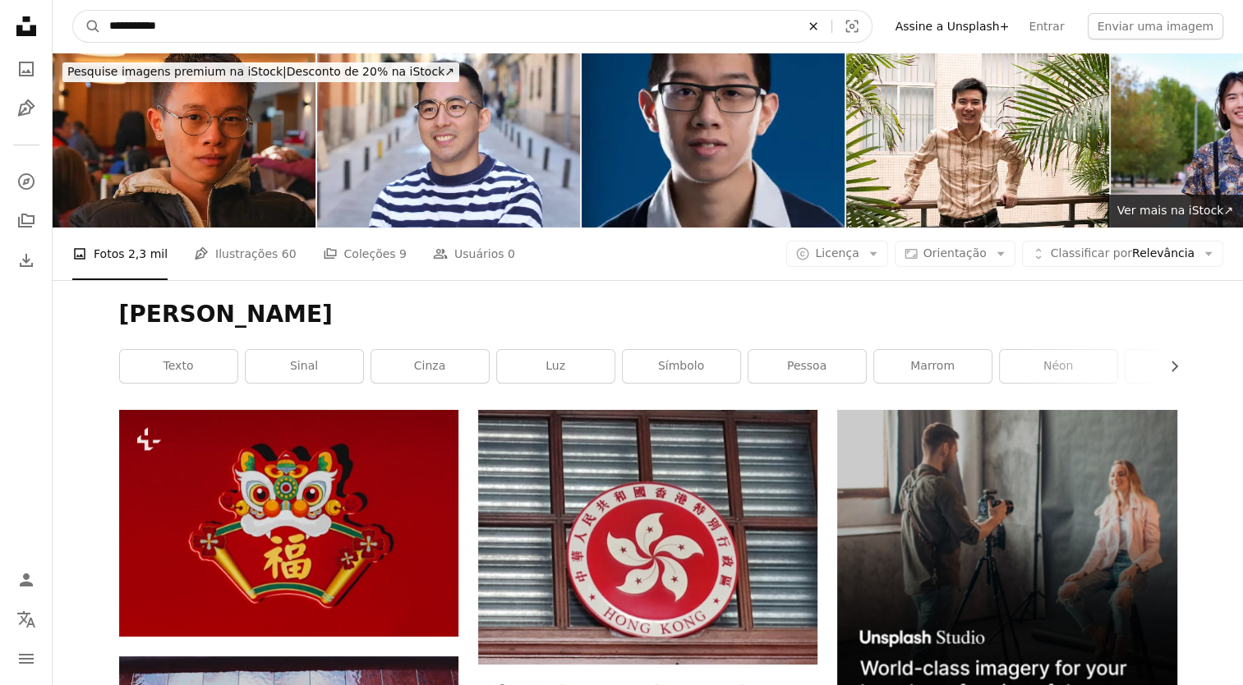
click at [831, 28] on icon "An X shape" at bounding box center [813, 26] width 36 height 13
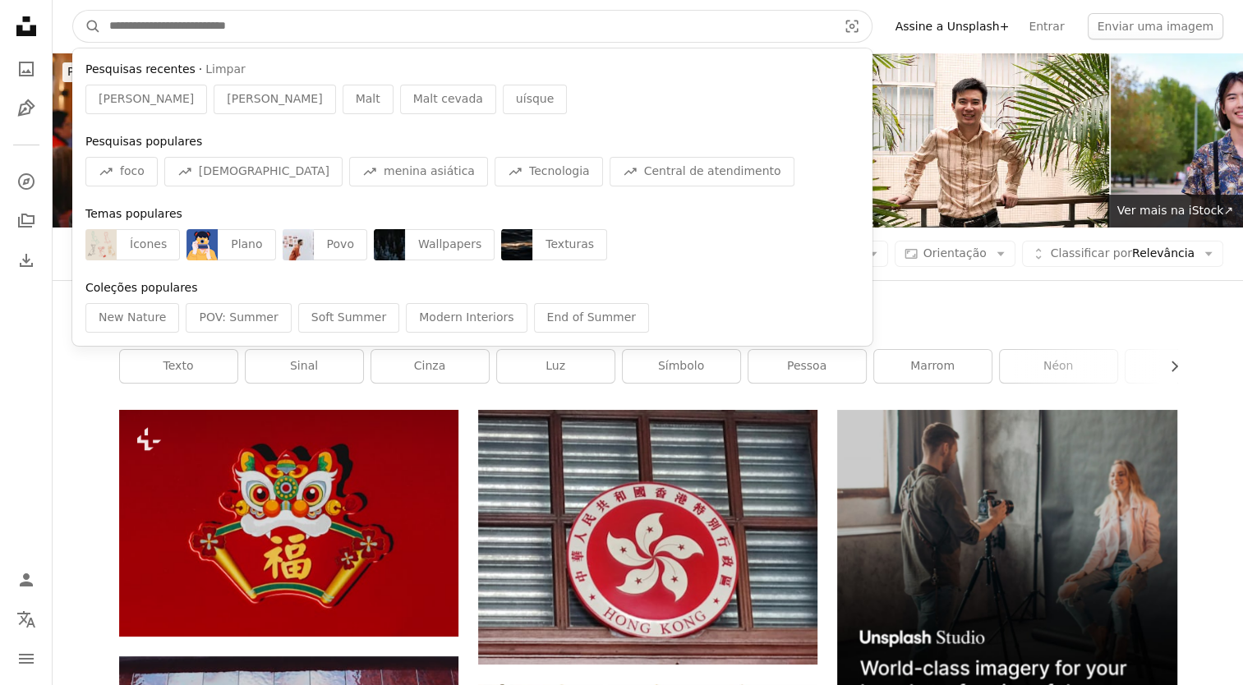
click at [207, 71] on button "Limpar" at bounding box center [225, 70] width 40 height 16
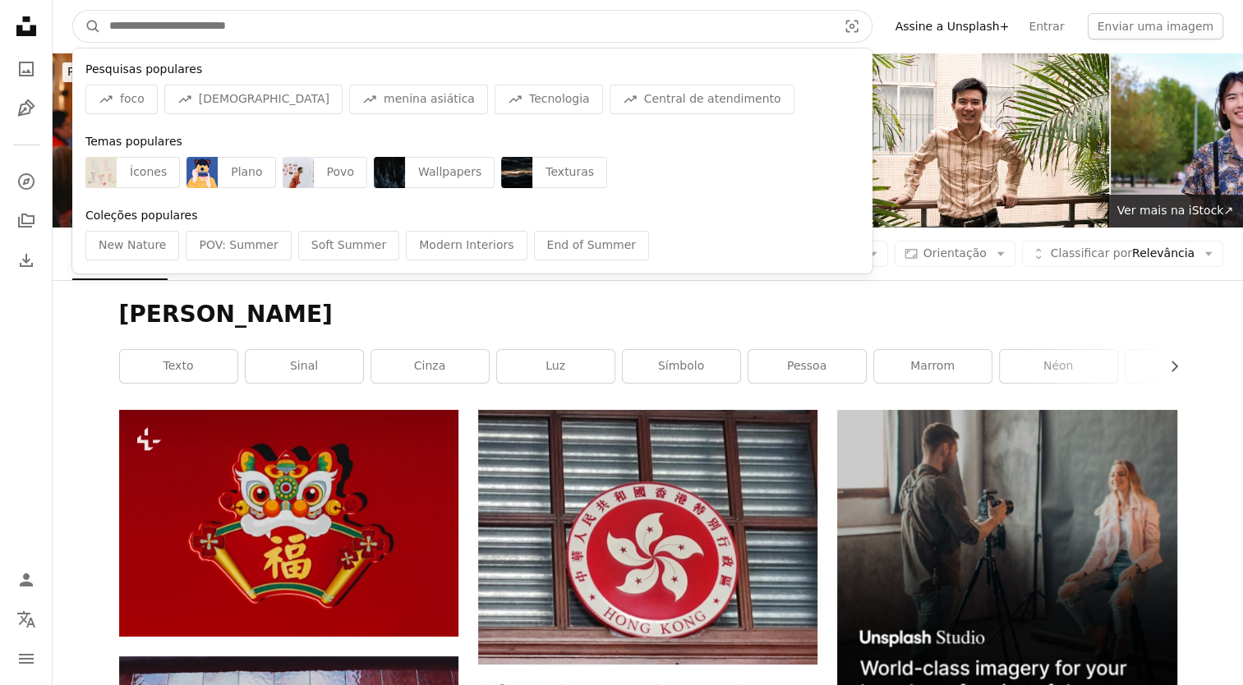
click at [266, 22] on input "Pesquise conteúdo visual em todo o site" at bounding box center [466, 26] width 731 height 31
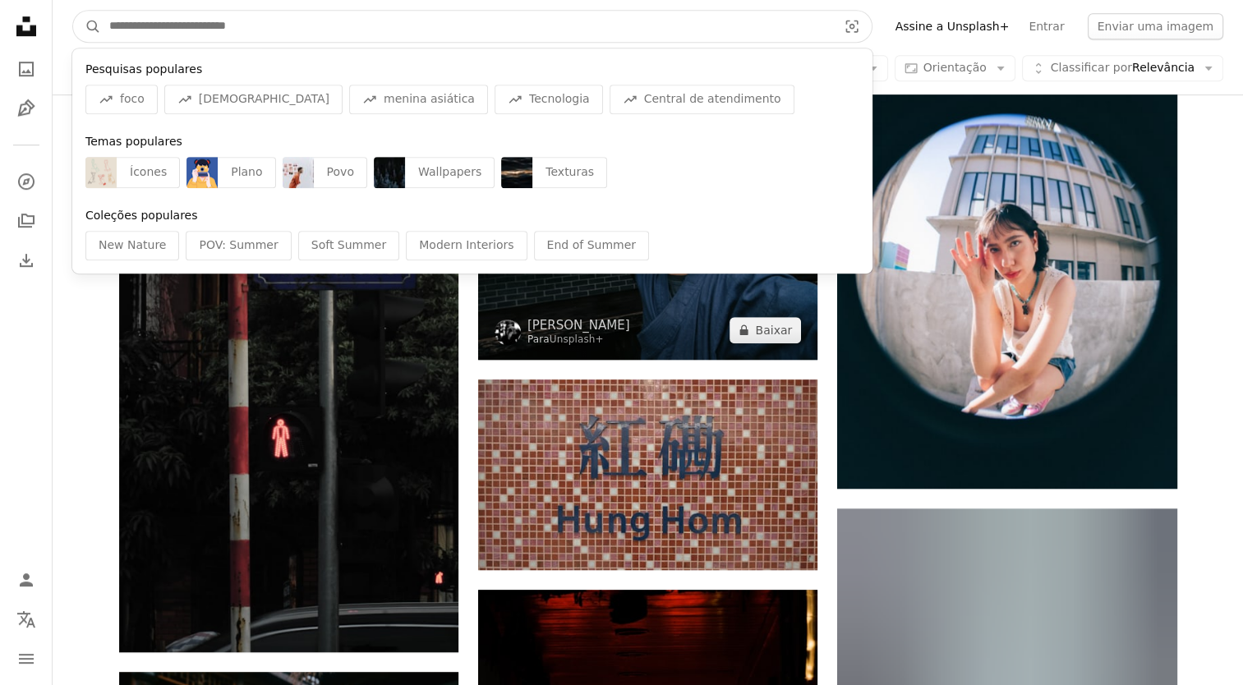
scroll to position [1150, 0]
